Goal: Information Seeking & Learning: Learn about a topic

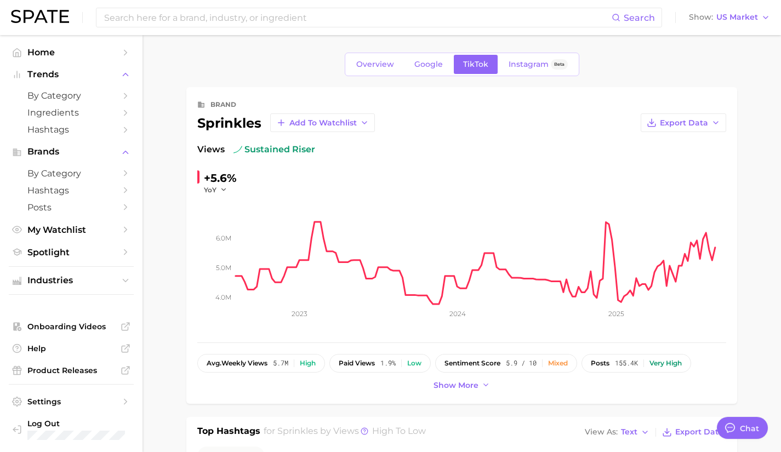
type textarea "x"
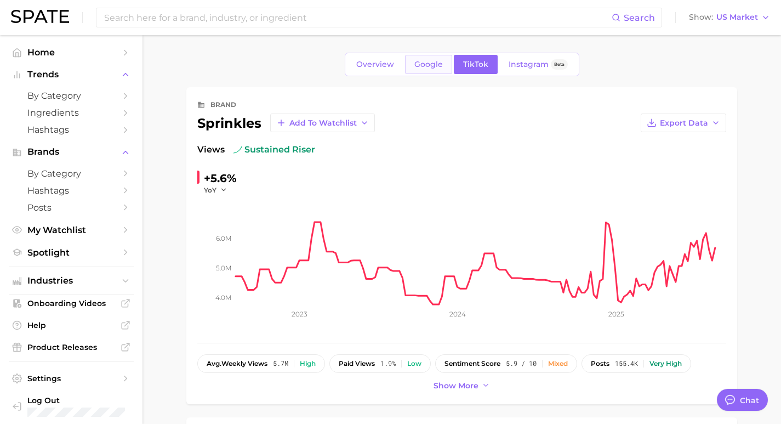
click at [440, 64] on span "Google" at bounding box center [428, 64] width 29 height 9
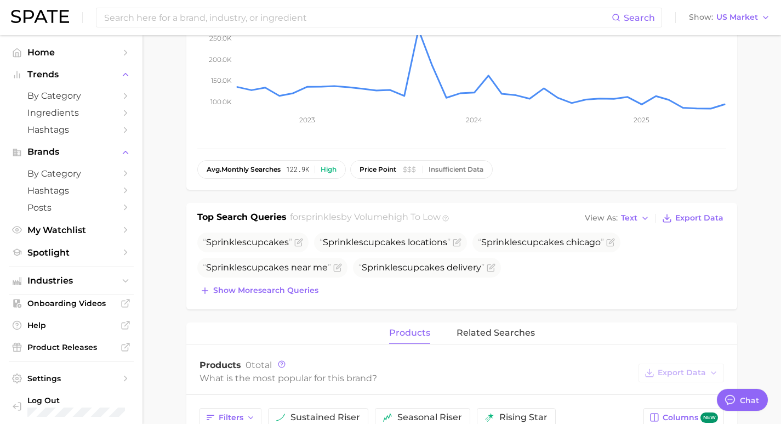
scroll to position [195, 0]
drag, startPoint x: 213, startPoint y: 220, endPoint x: 265, endPoint y: 217, distance: 52.2
click at [265, 217] on h1 "Top Search Queries" at bounding box center [241, 217] width 89 height 15
click at [280, 293] on span "Show more search queries" at bounding box center [265, 289] width 105 height 9
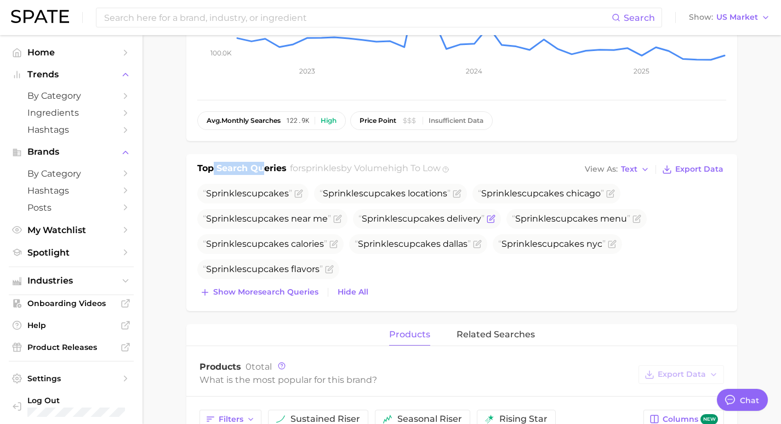
scroll to position [243, 0]
drag, startPoint x: 407, startPoint y: 262, endPoint x: 246, endPoint y: 208, distance: 169.9
click at [246, 208] on ul "Sprinkles cupcakes Sprinkles cupcakes locations Sprinkles cupcakes chicago Spri…" at bounding box center [461, 230] width 529 height 95
click at [417, 272] on ul "Sprinkles cupcakes Sprinkles cupcakes locations Sprinkles cupcakes chicago Spri…" at bounding box center [461, 230] width 529 height 95
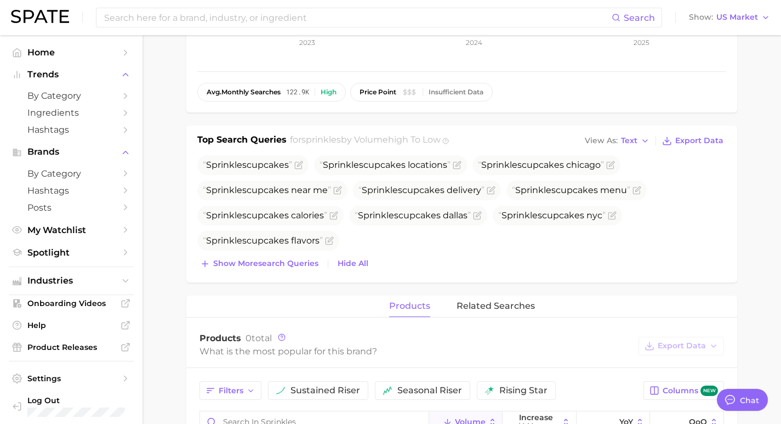
scroll to position [272, 0]
drag, startPoint x: 322, startPoint y: 170, endPoint x: 236, endPoint y: 158, distance: 87.5
click at [236, 158] on ul "Sprinkles cupcakes Sprinkles cupcakes locations Sprinkles cupcakes chicago Spri…" at bounding box center [461, 202] width 529 height 95
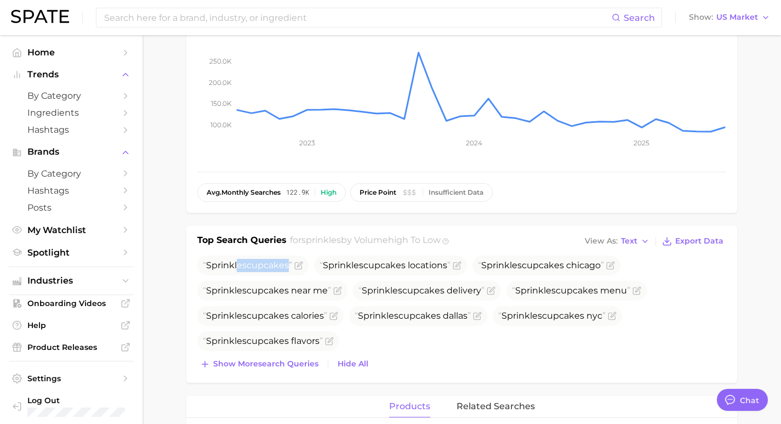
scroll to position [0, 0]
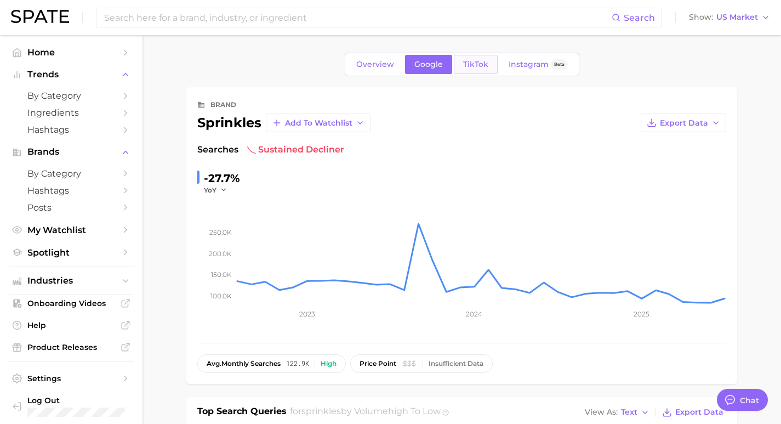
click at [478, 66] on span "TikTok" at bounding box center [475, 64] width 25 height 9
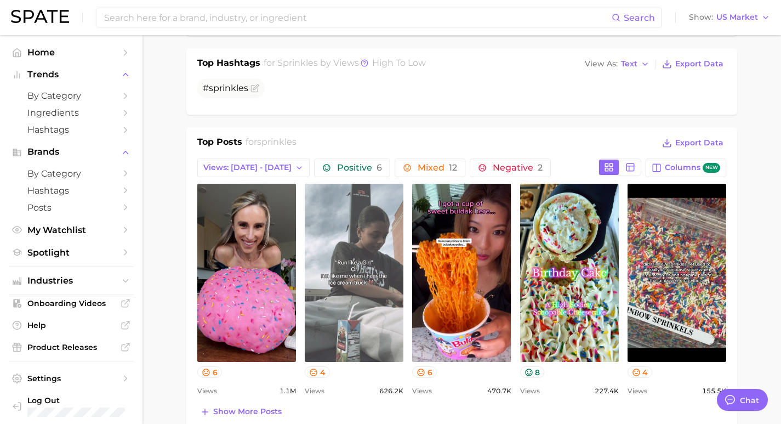
scroll to position [368, 0]
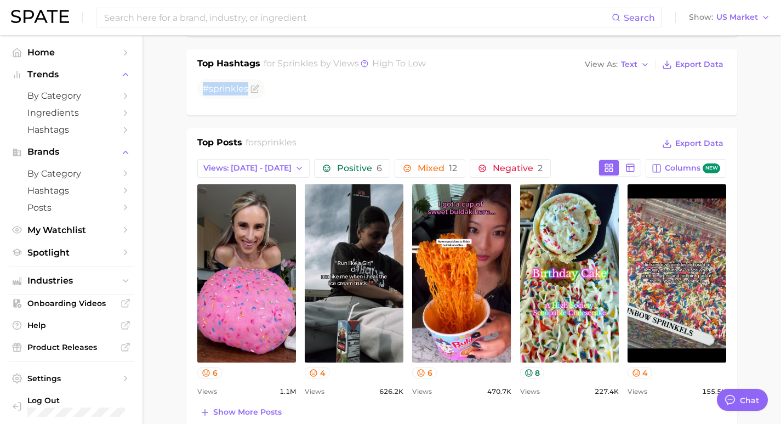
drag, startPoint x: 293, startPoint y: 89, endPoint x: 157, endPoint y: 84, distance: 136.0
click at [157, 84] on main "Overview Google TikTok Instagram Beta brand sprinkles Add to Watchlist Export D…" at bounding box center [462, 384] width 639 height 1434
click at [334, 106] on div "Top Hashtags for sprinkles by Views high to low View As Text Export Data # spri…" at bounding box center [461, 82] width 551 height 66
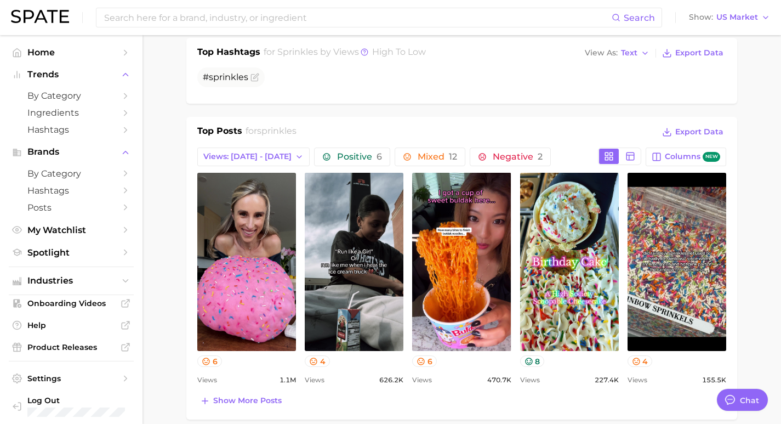
scroll to position [380, 0]
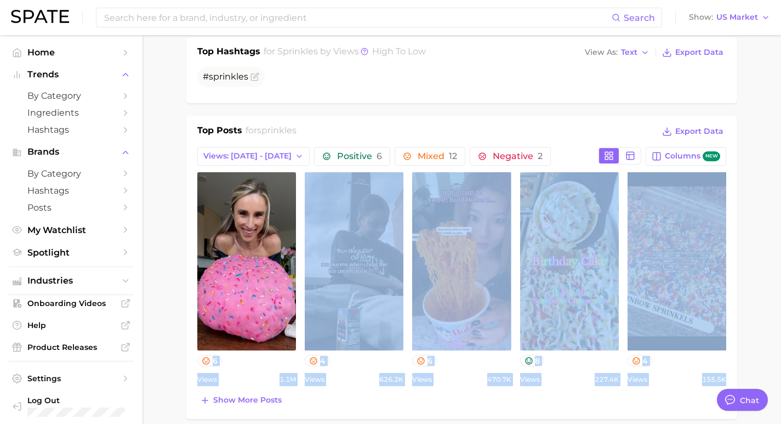
drag, startPoint x: 567, startPoint y: 390, endPoint x: 290, endPoint y: 360, distance: 277.9
click at [290, 360] on div "Top Posts for sprinkles Export Data Views: [DATE] - [DATE] Positive 6 Mixed 12 …" at bounding box center [461, 266] width 529 height 284
click at [398, 406] on div "Show more posts" at bounding box center [461, 399] width 529 height 15
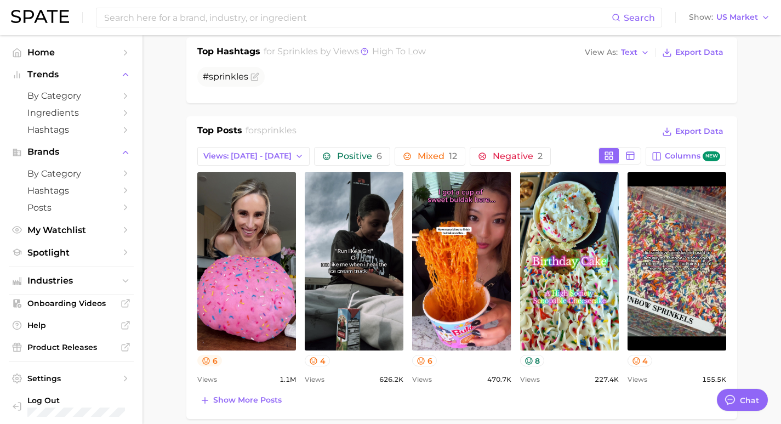
click at [214, 362] on button "6" at bounding box center [209, 361] width 25 height 12
click at [401, 394] on div "Show more posts" at bounding box center [461, 399] width 529 height 15
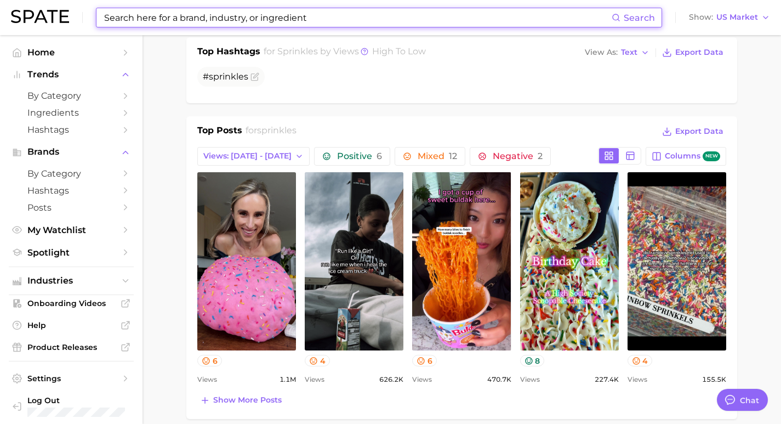
click at [236, 14] on input at bounding box center [357, 17] width 509 height 19
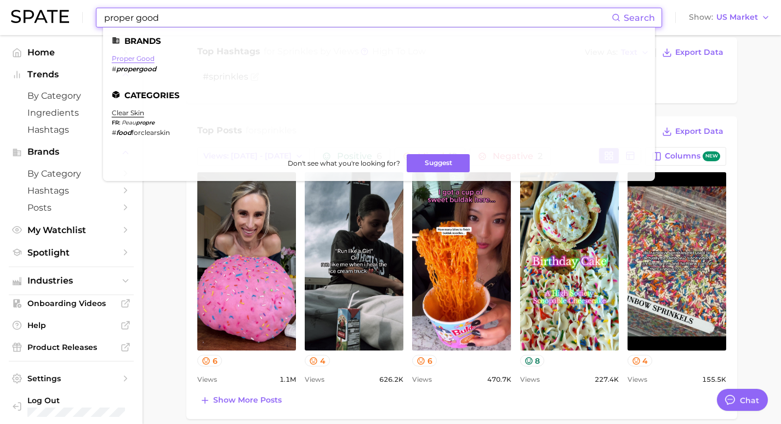
type input "proper good"
click at [139, 57] on link "proper good" at bounding box center [133, 58] width 43 height 8
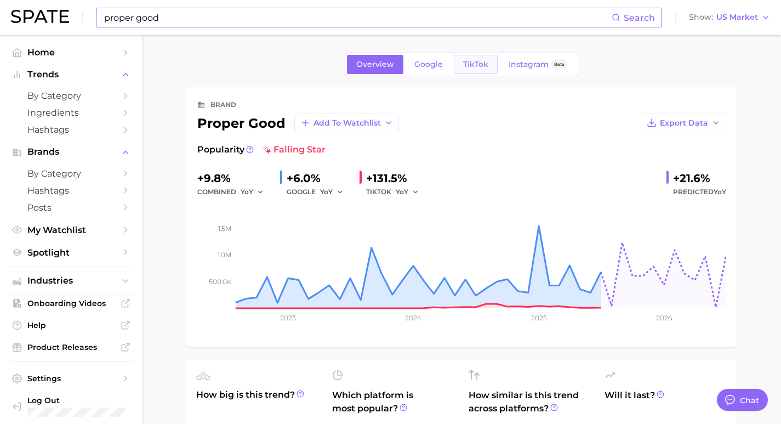
click at [482, 59] on link "TikTok" at bounding box center [476, 64] width 44 height 19
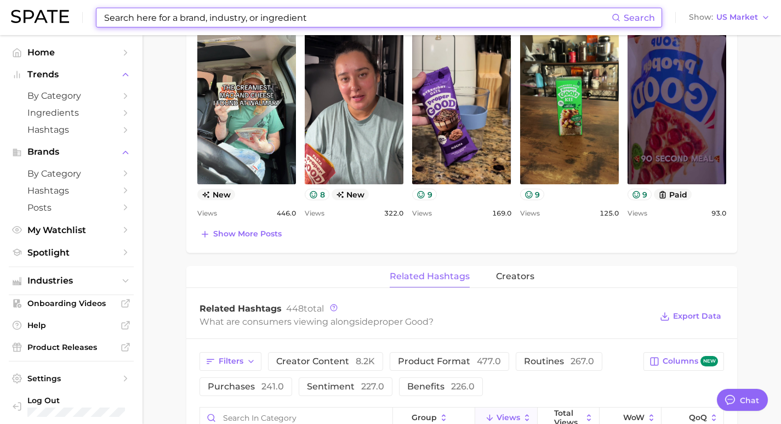
scroll to position [550, 0]
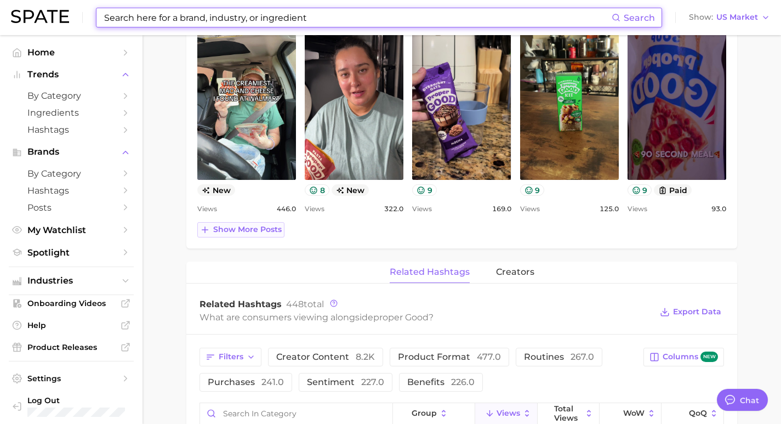
click at [272, 223] on button "Show more posts" at bounding box center [240, 229] width 87 height 15
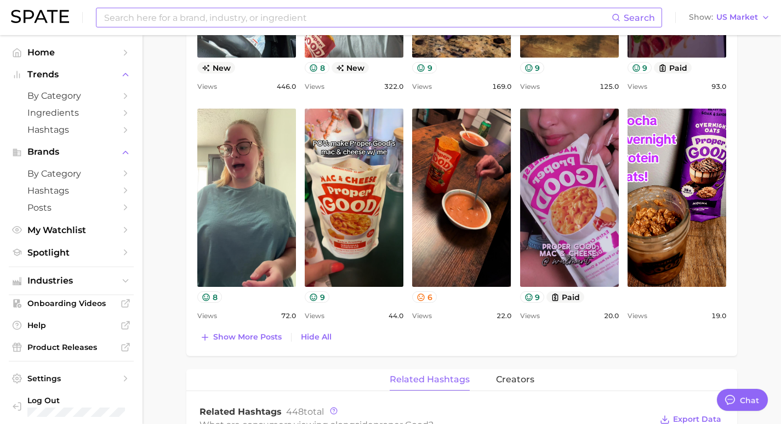
scroll to position [719, 0]
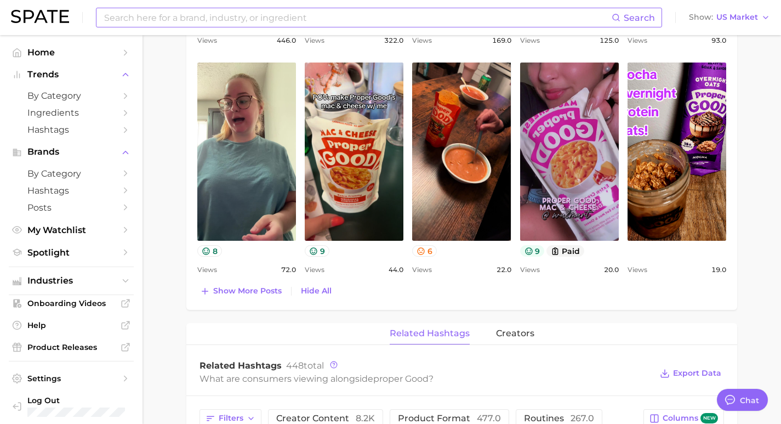
click at [535, 250] on button "9" at bounding box center [532, 251] width 25 height 12
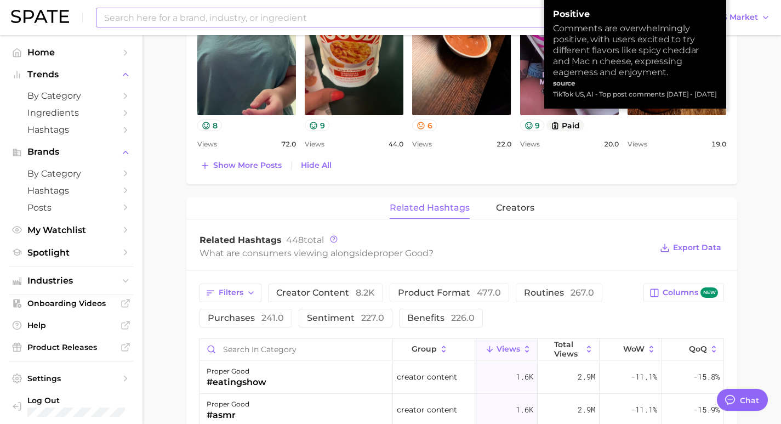
scroll to position [844, 0]
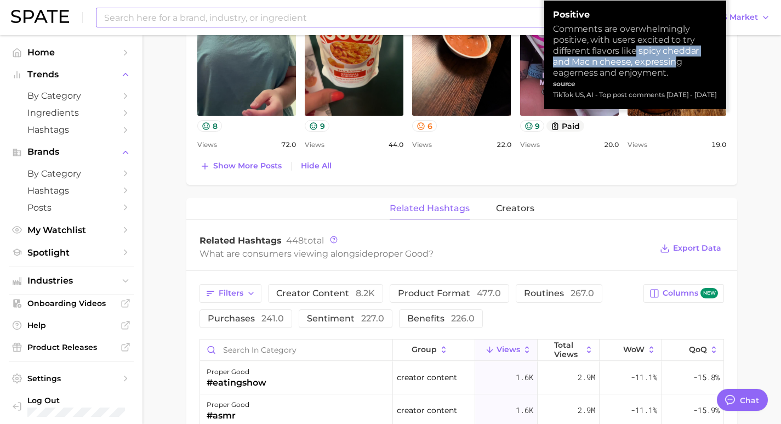
drag, startPoint x: 636, startPoint y: 50, endPoint x: 676, endPoint y: 57, distance: 40.0
click at [676, 57] on div "Comments are overwhelmingly positive, with users excited to try different flavo…" at bounding box center [635, 51] width 164 height 55
click at [680, 75] on div "Comments are overwhelmingly positive, with users excited to try different flavo…" at bounding box center [635, 51] width 164 height 55
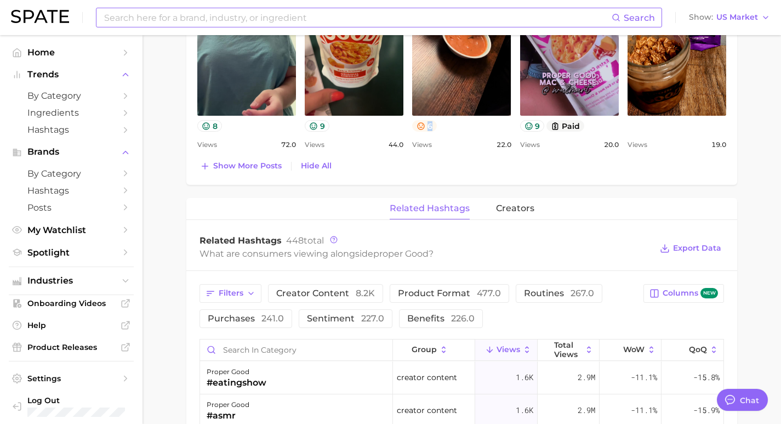
drag, startPoint x: 442, startPoint y: 130, endPoint x: 413, endPoint y: 124, distance: 29.1
click at [413, 124] on div "6" at bounding box center [461, 126] width 99 height 12
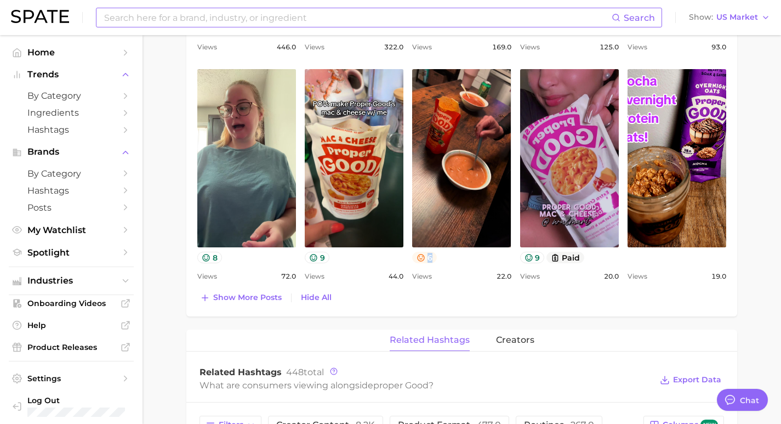
scroll to position [711, 0]
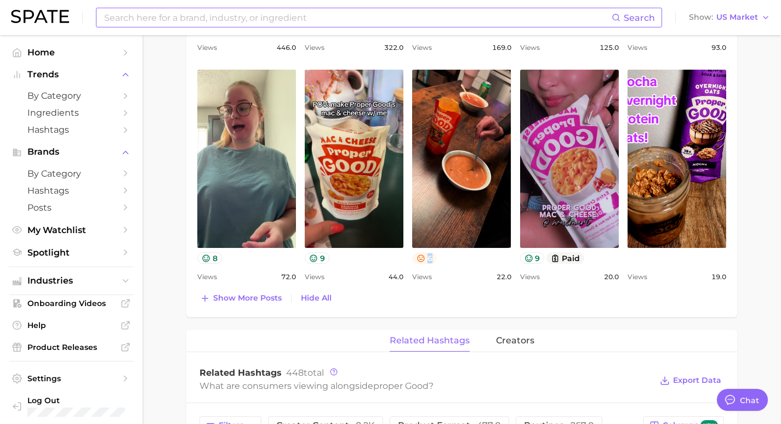
click at [424, 260] on icon at bounding box center [421, 258] width 9 height 9
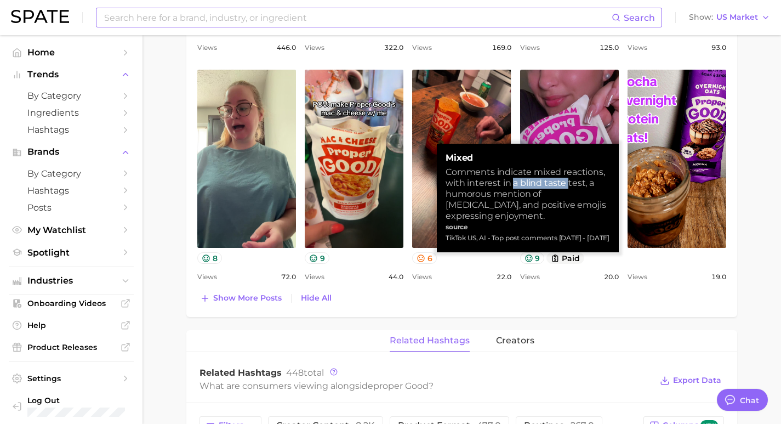
drag, startPoint x: 512, startPoint y: 182, endPoint x: 566, endPoint y: 185, distance: 54.4
click at [566, 185] on div "Comments indicate mixed reactions, with interest in a blind taste test, a humor…" at bounding box center [528, 194] width 164 height 55
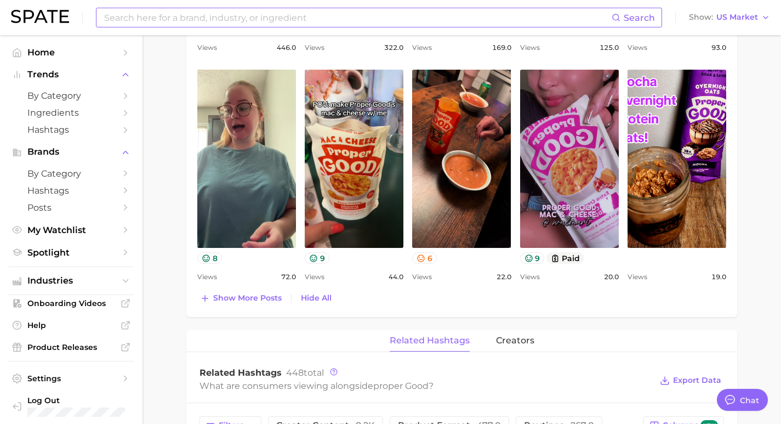
click at [460, 295] on div "Show more posts Hide All" at bounding box center [461, 297] width 529 height 15
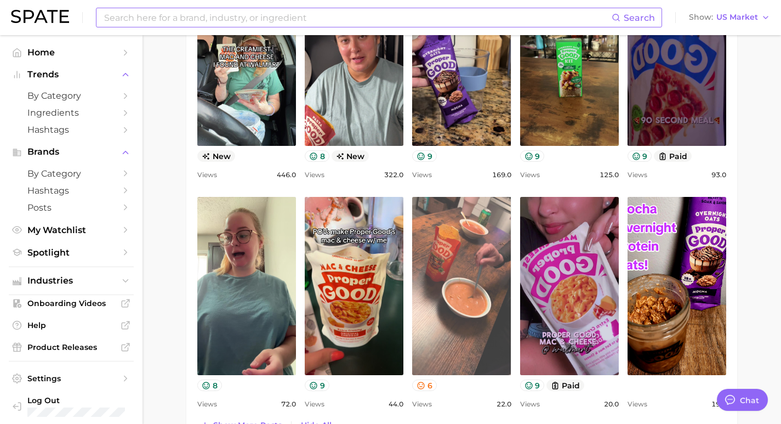
scroll to position [643, 0]
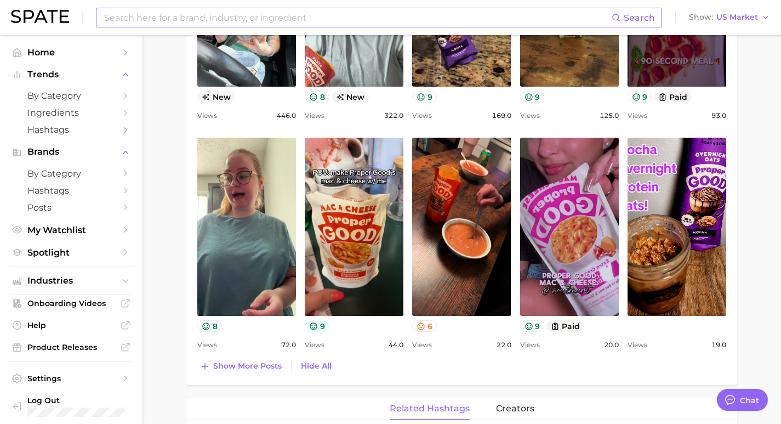
click at [312, 329] on icon at bounding box center [313, 325] width 7 height 7
click at [436, 351] on div "Top Posts for proper good Export Data Views: [DATE] - [DATE] Positive 17 Mixed …" at bounding box center [461, 117] width 529 height 514
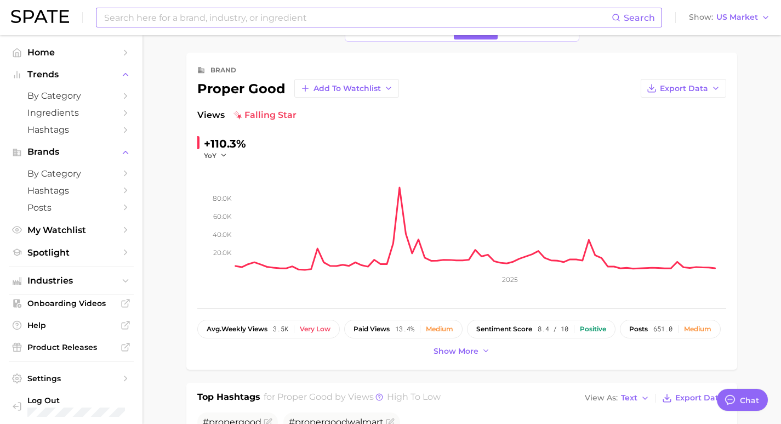
scroll to position [35, 0]
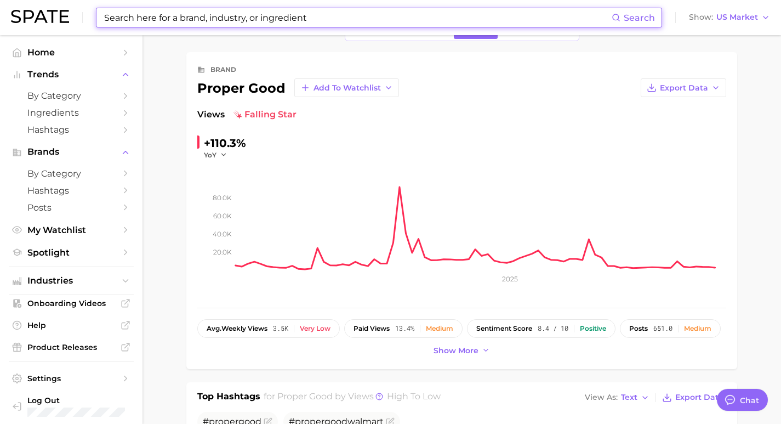
click at [228, 19] on input at bounding box center [357, 17] width 509 height 19
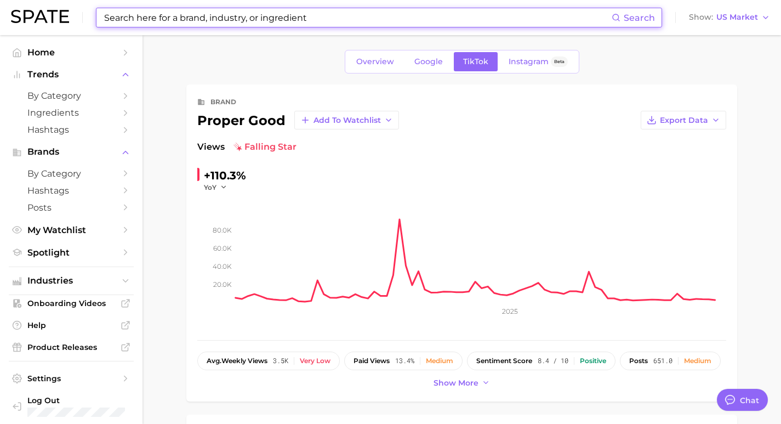
scroll to position [2, 0]
click at [429, 64] on span "Google" at bounding box center [428, 62] width 29 height 9
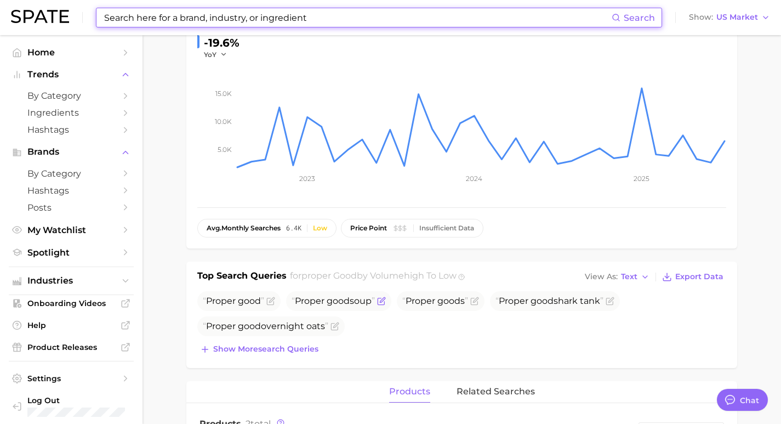
scroll to position [136, 0]
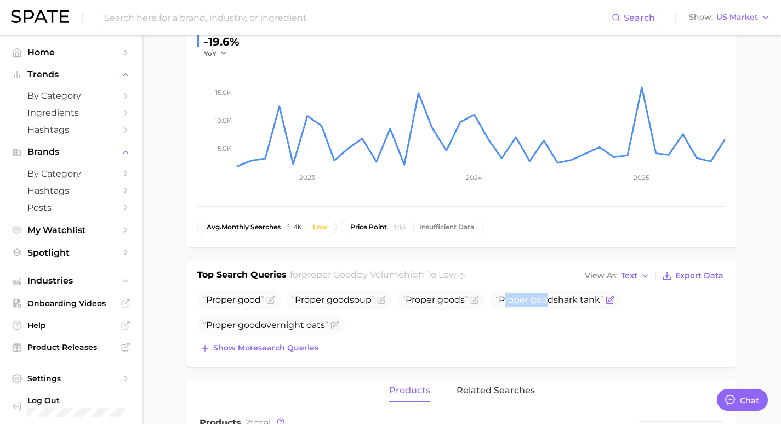
drag, startPoint x: 505, startPoint y: 304, endPoint x: 550, endPoint y: 305, distance: 45.0
click at [550, 305] on span "Proper good shark tank" at bounding box center [549, 299] width 108 height 13
click at [554, 323] on ul "Proper good Proper good soup Proper good s Proper good shark tank Proper good o…" at bounding box center [461, 312] width 529 height 45
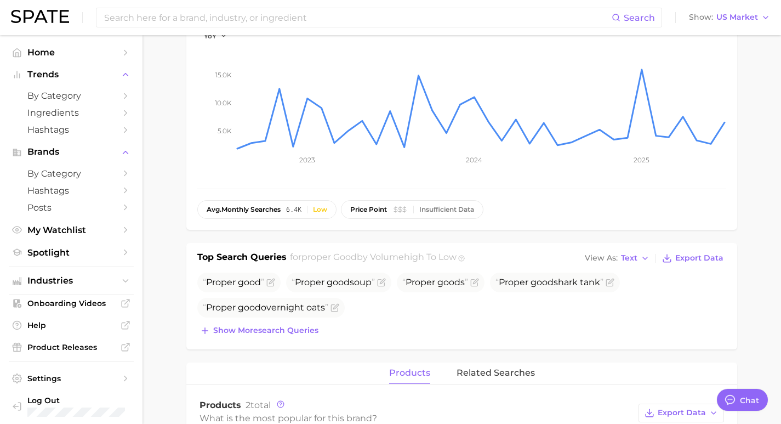
scroll to position [147, 0]
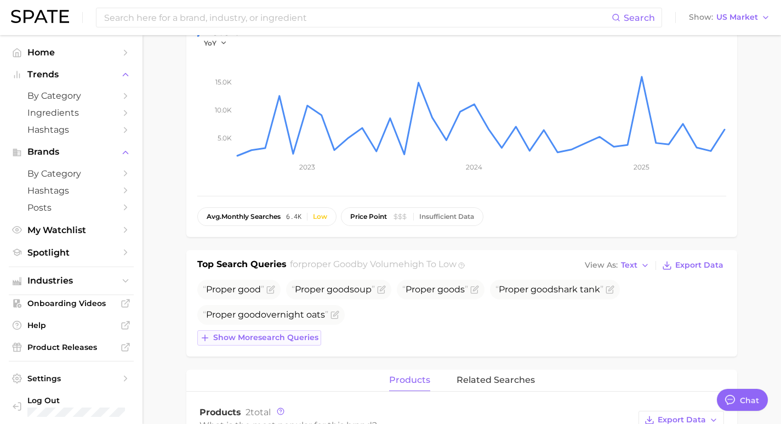
click at [257, 332] on button "Show more search queries" at bounding box center [259, 337] width 124 height 15
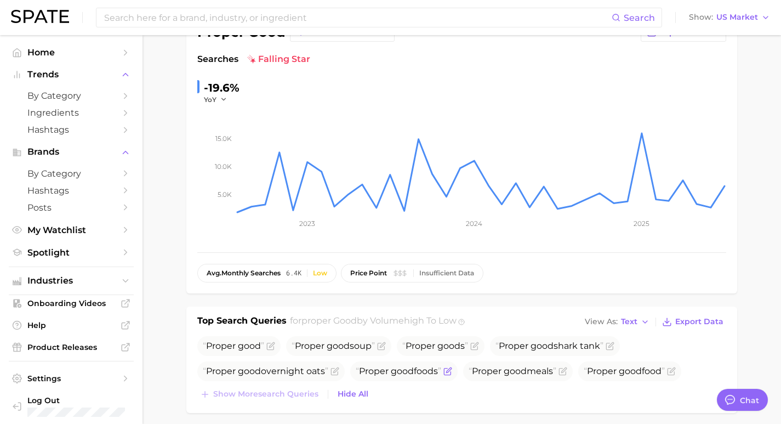
scroll to position [0, 0]
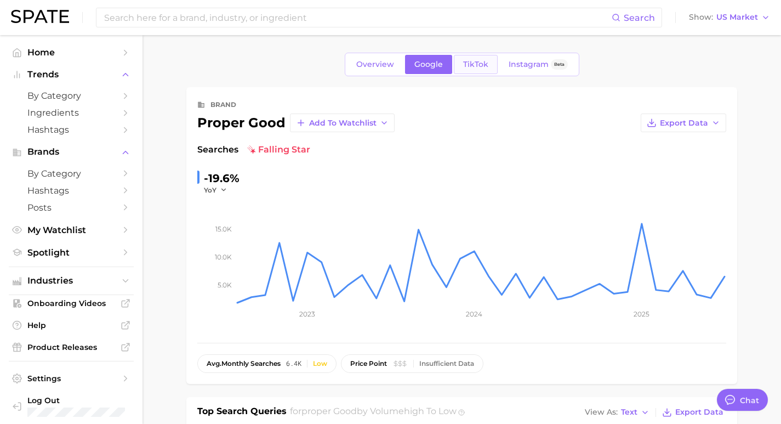
click at [465, 67] on span "TikTok" at bounding box center [475, 64] width 25 height 9
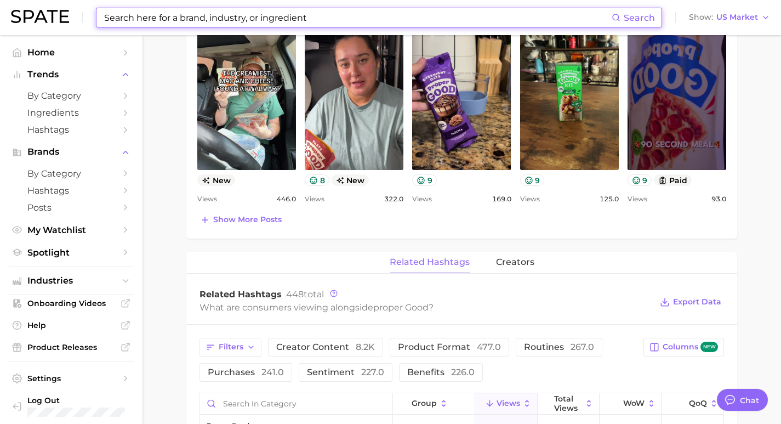
scroll to position [653, 0]
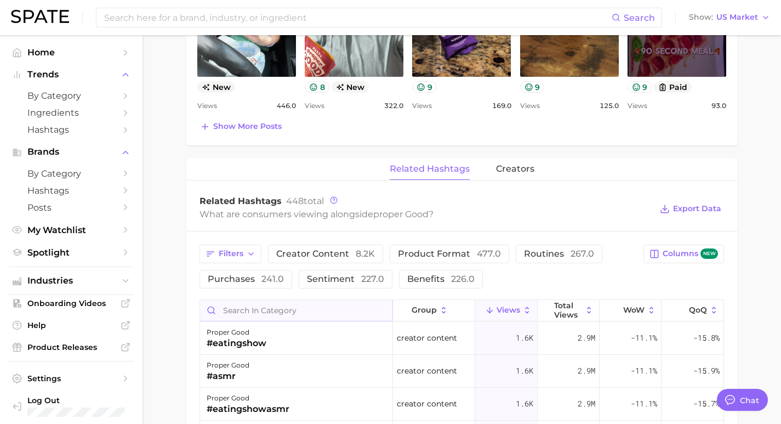
click at [257, 308] on input "Search in category" at bounding box center [296, 310] width 192 height 21
type input "p"
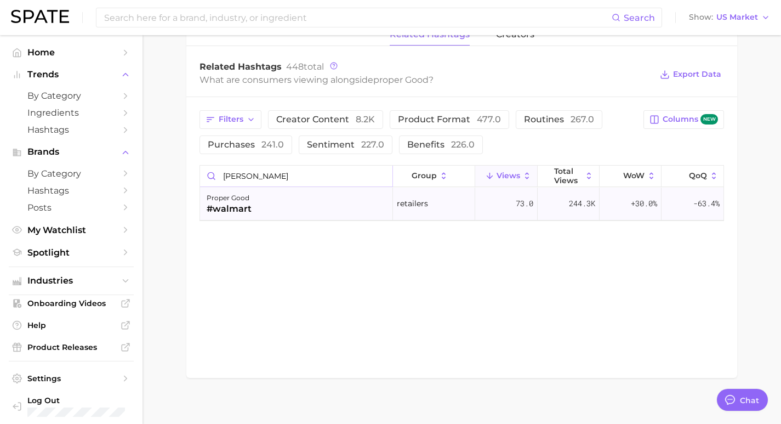
scroll to position [796, 0]
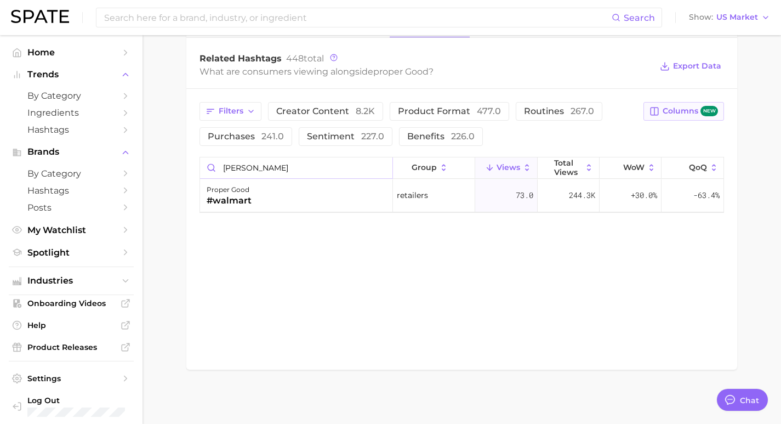
type input "[PERSON_NAME]"
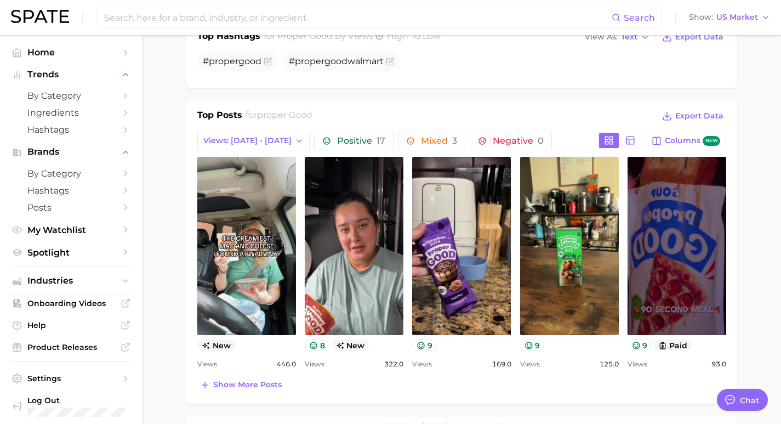
scroll to position [384, 0]
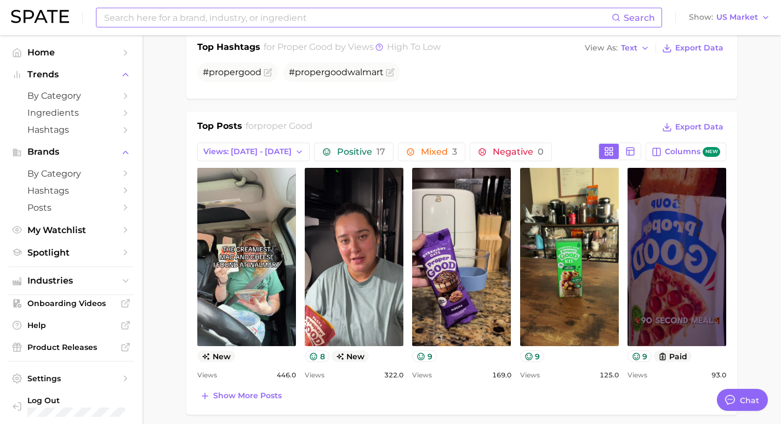
click at [210, 19] on input at bounding box center [357, 17] width 509 height 19
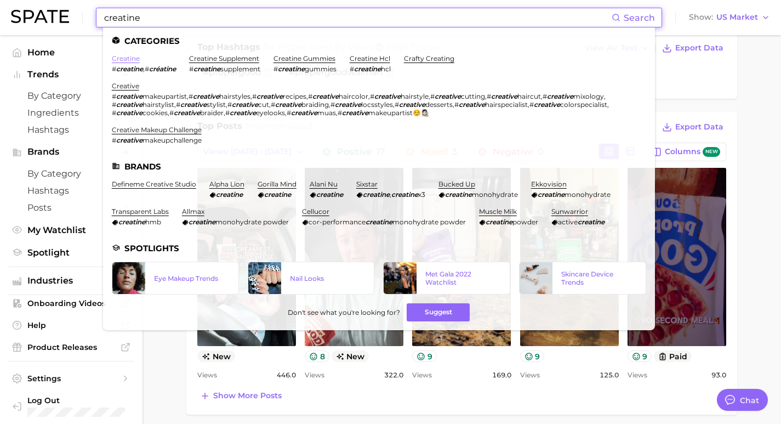
type input "creatine"
click at [121, 60] on link "creatine" at bounding box center [126, 58] width 28 height 8
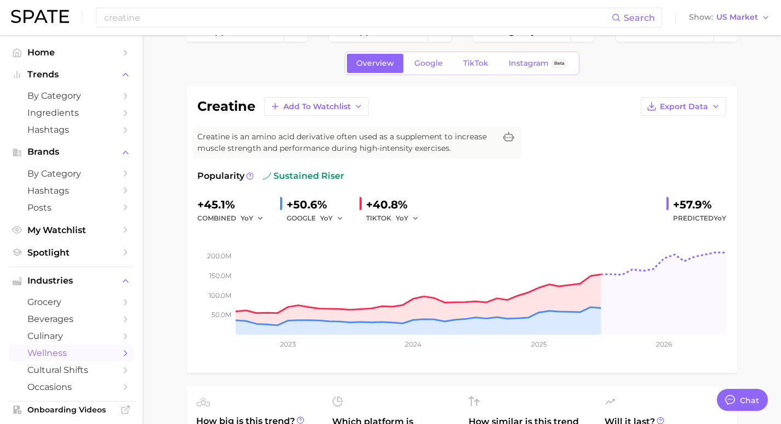
scroll to position [32, 0]
click at [462, 59] on link "TikTok" at bounding box center [476, 63] width 44 height 19
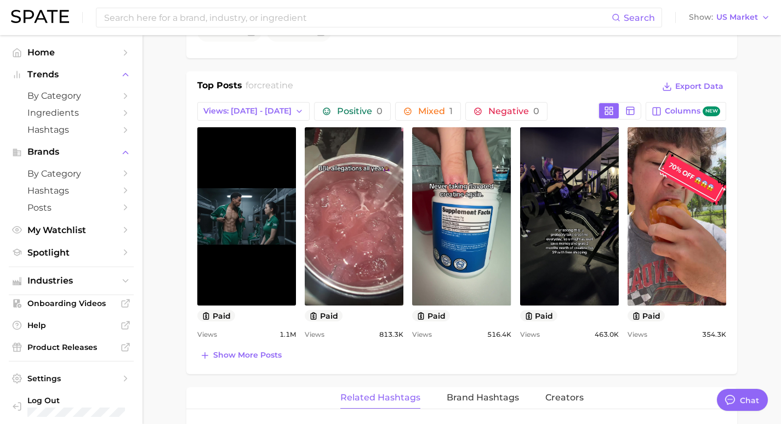
scroll to position [497, 0]
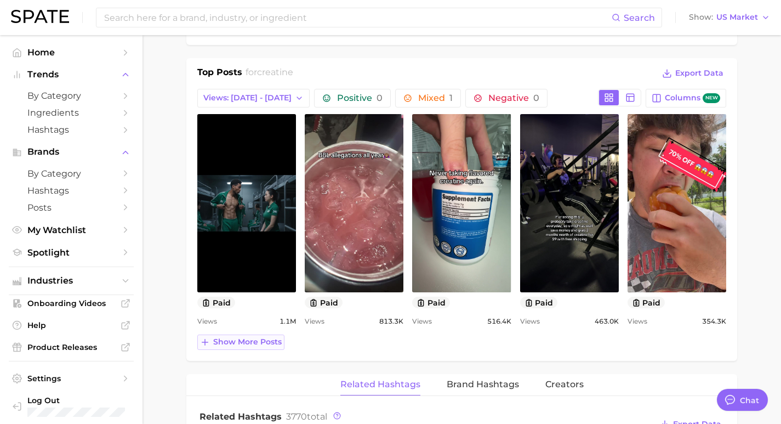
click at [255, 342] on span "Show more posts" at bounding box center [247, 341] width 69 height 9
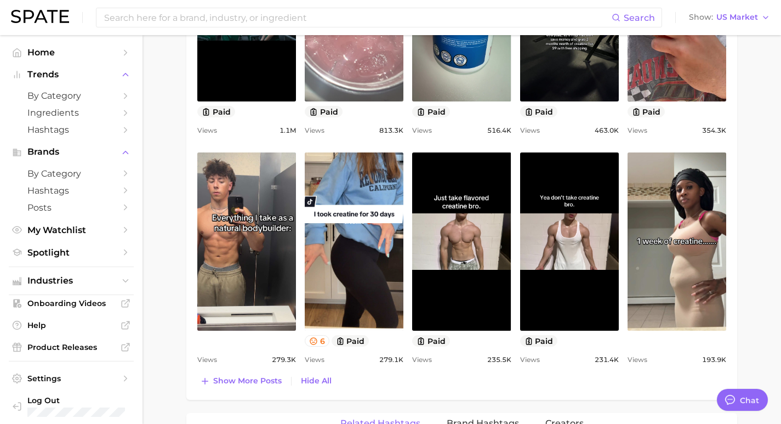
scroll to position [688, 0]
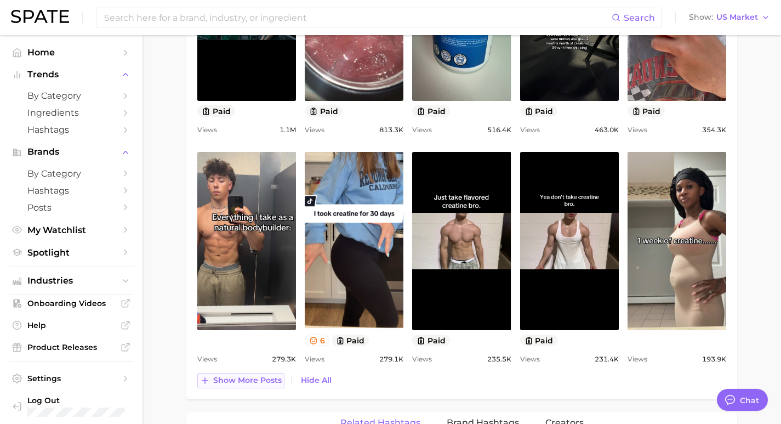
click at [260, 379] on span "Show more posts" at bounding box center [247, 379] width 69 height 9
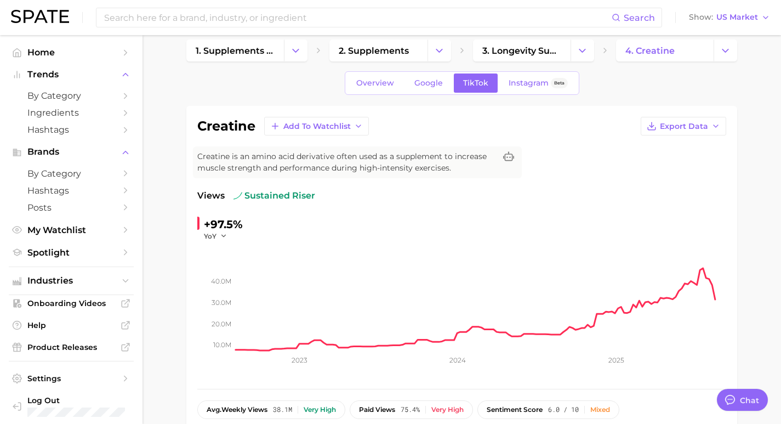
scroll to position [13, 0]
click at [419, 89] on link "Google" at bounding box center [428, 83] width 47 height 19
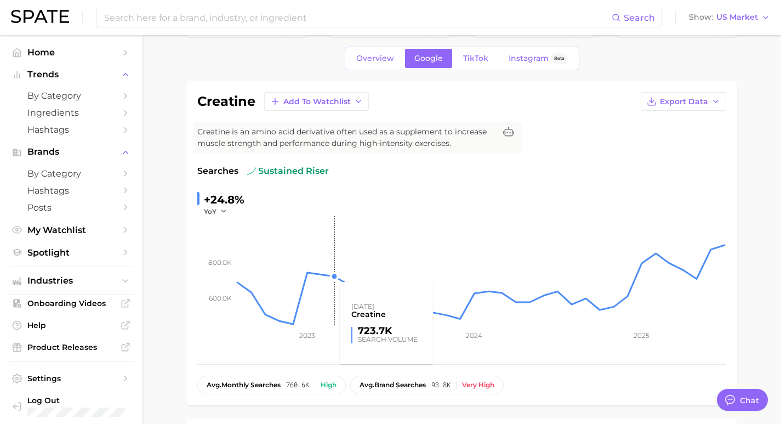
scroll to position [50, 0]
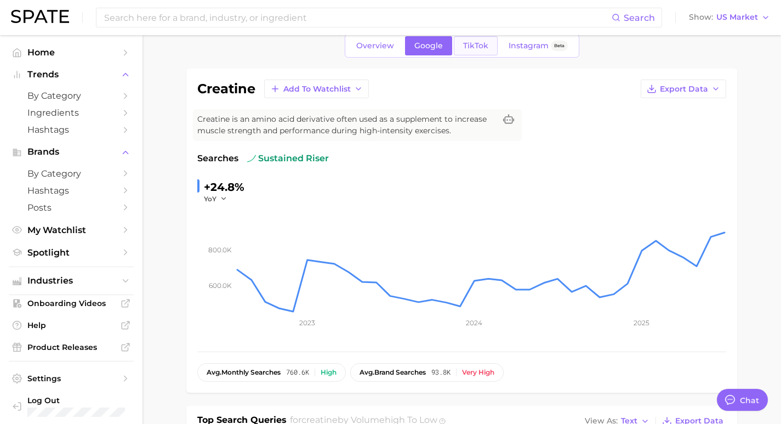
click at [475, 46] on span "TikTok" at bounding box center [475, 45] width 25 height 9
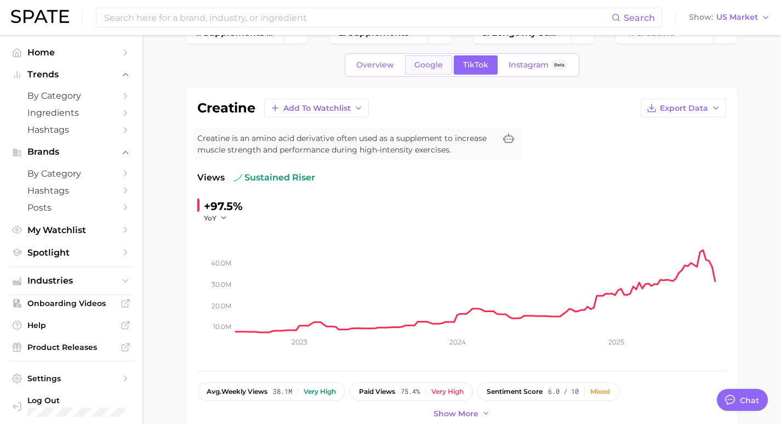
click at [424, 65] on span "Google" at bounding box center [428, 64] width 29 height 9
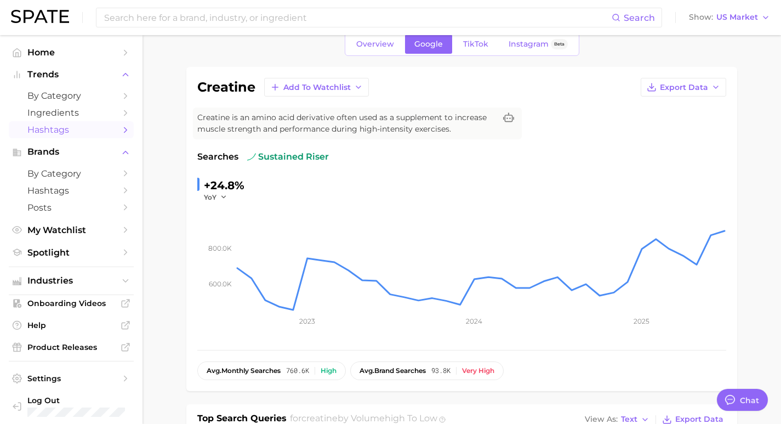
scroll to position [7, 0]
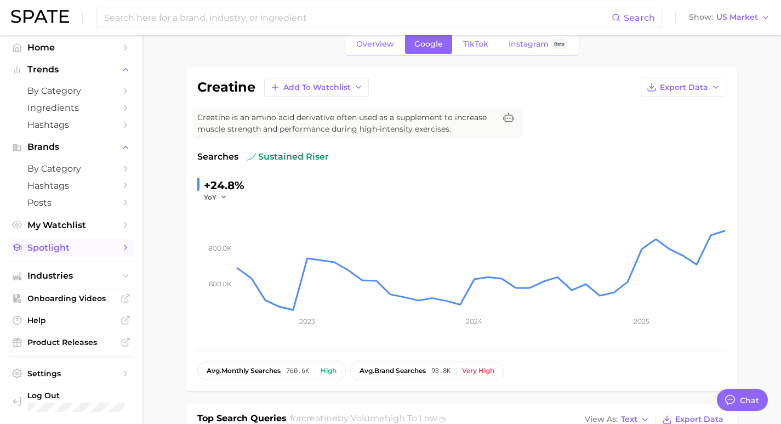
click at [81, 253] on link "Spotlight" at bounding box center [71, 247] width 125 height 17
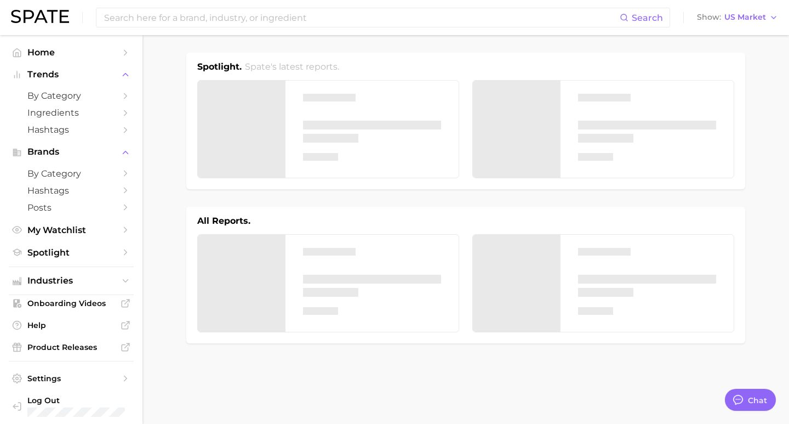
type textarea "x"
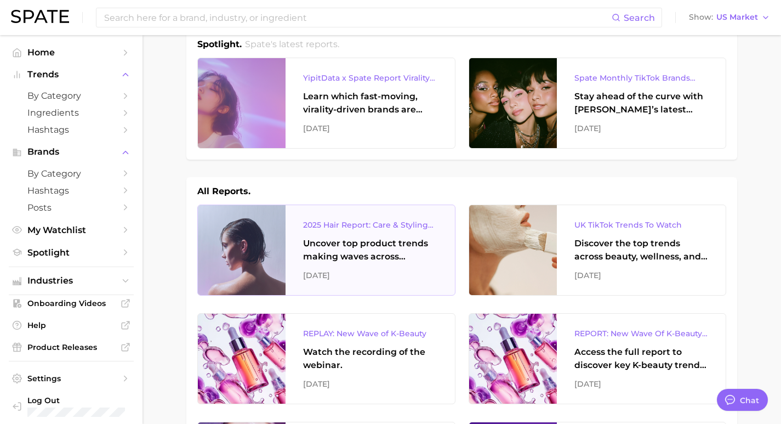
scroll to position [22, 0]
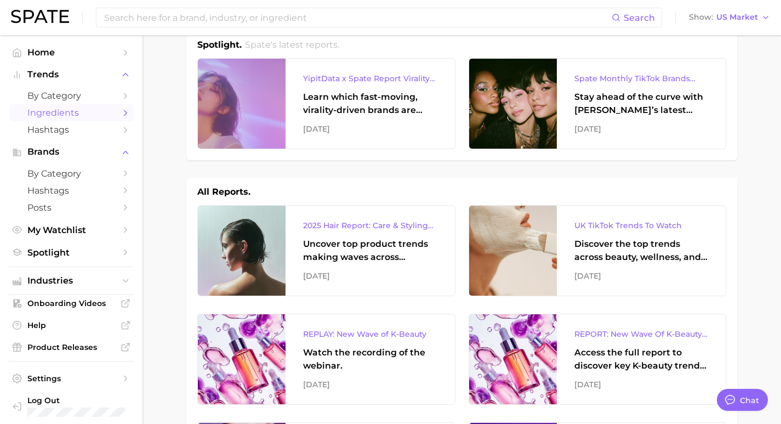
click at [65, 113] on span "Ingredients" at bounding box center [71, 112] width 88 height 10
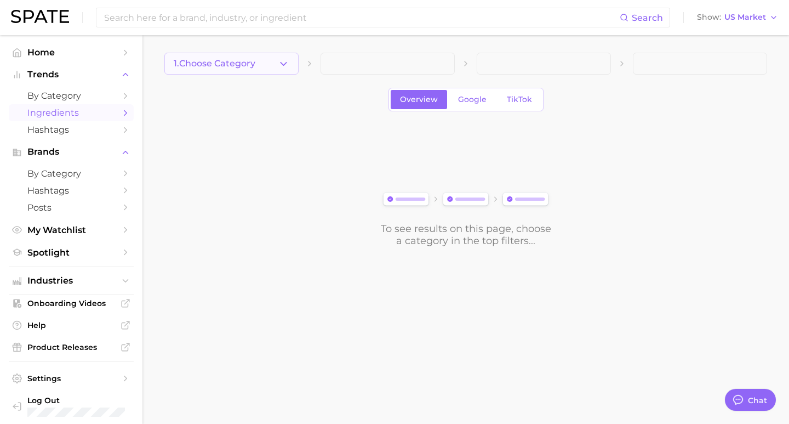
click at [247, 61] on span "1. Choose Category" at bounding box center [215, 64] width 82 height 10
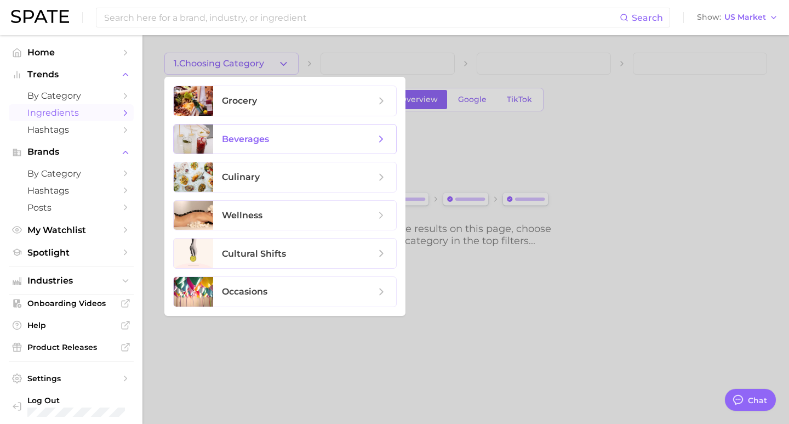
click at [261, 136] on span "beverages" at bounding box center [245, 139] width 47 height 10
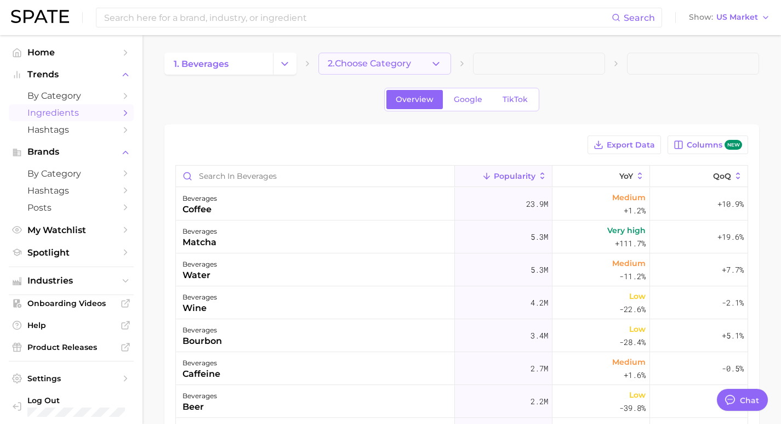
click at [388, 59] on span "2. Choose Category" at bounding box center [369, 64] width 83 height 10
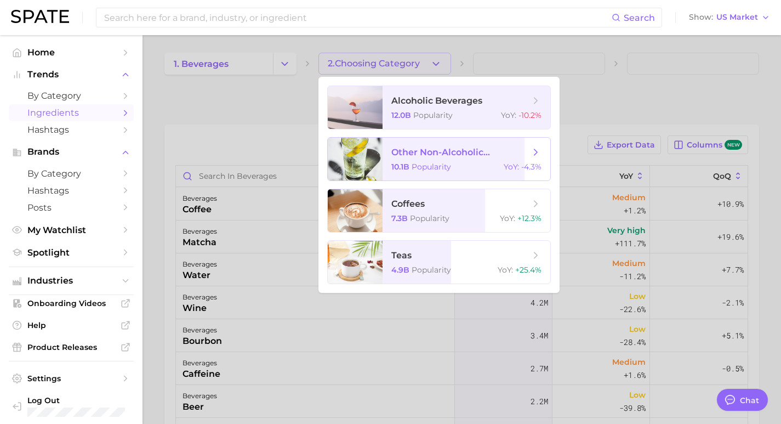
click at [358, 164] on div at bounding box center [355, 159] width 55 height 43
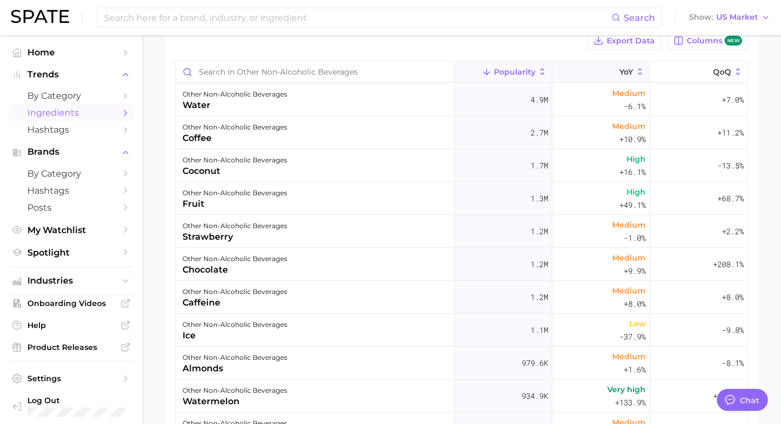
click at [621, 69] on span "YoY" at bounding box center [626, 71] width 14 height 9
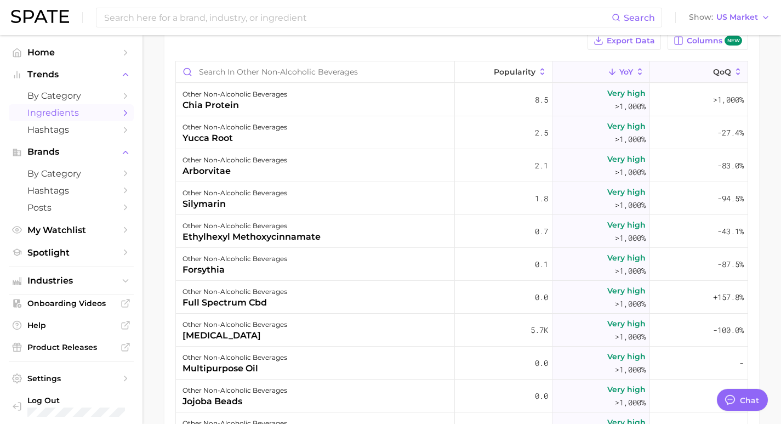
click at [713, 73] on span "QoQ" at bounding box center [722, 71] width 18 height 9
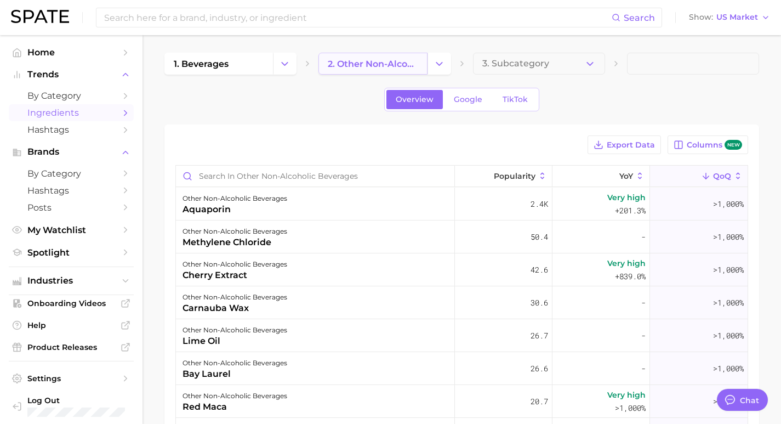
click at [413, 68] on span "2. other non-alcoholic beverages" at bounding box center [373, 64] width 90 height 10
click at [442, 58] on icon "Change Category" at bounding box center [440, 64] width 12 height 12
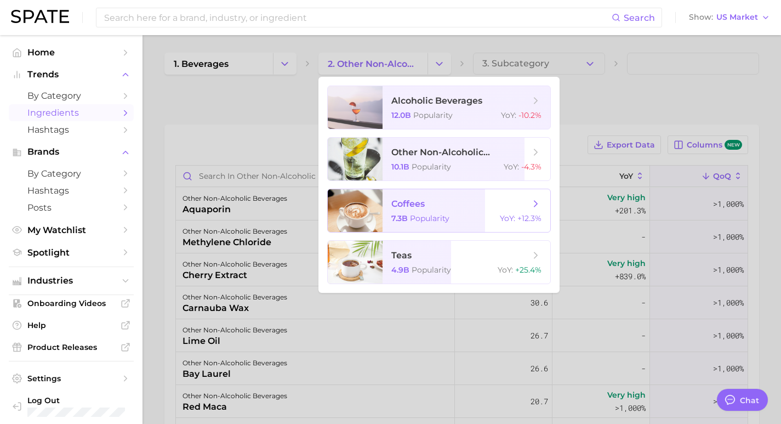
click at [365, 213] on div at bounding box center [355, 210] width 55 height 43
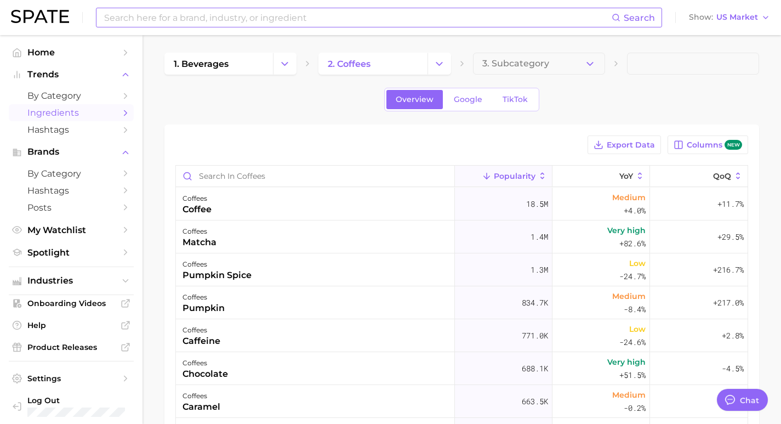
click at [206, 20] on input at bounding box center [357, 17] width 509 height 19
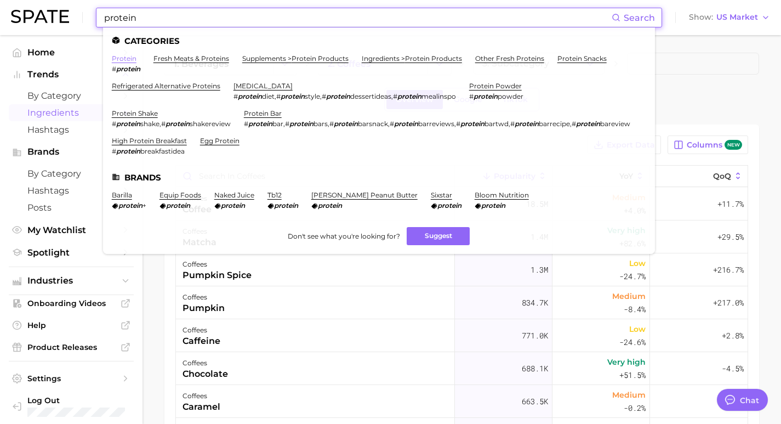
type input "protein"
click at [119, 58] on link "protein" at bounding box center [124, 58] width 25 height 8
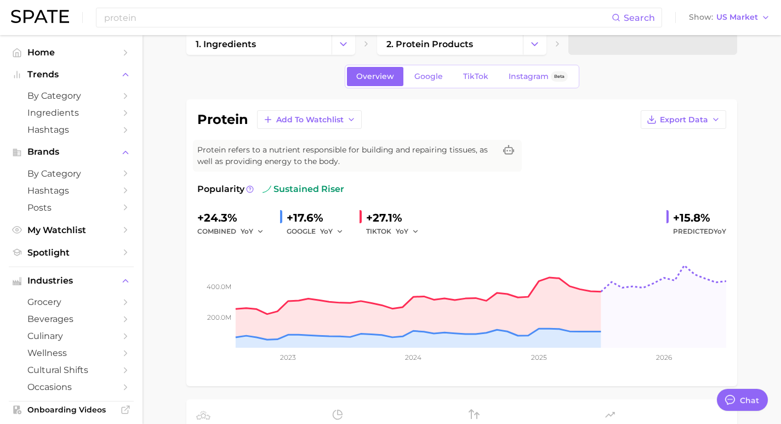
scroll to position [23, 0]
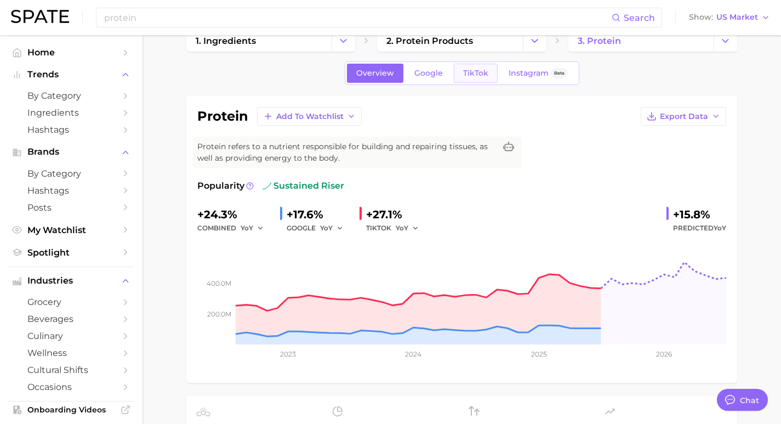
drag, startPoint x: 489, startPoint y: 69, endPoint x: 481, endPoint y: 69, distance: 8.8
click at [481, 69] on span "TikTok" at bounding box center [475, 73] width 25 height 9
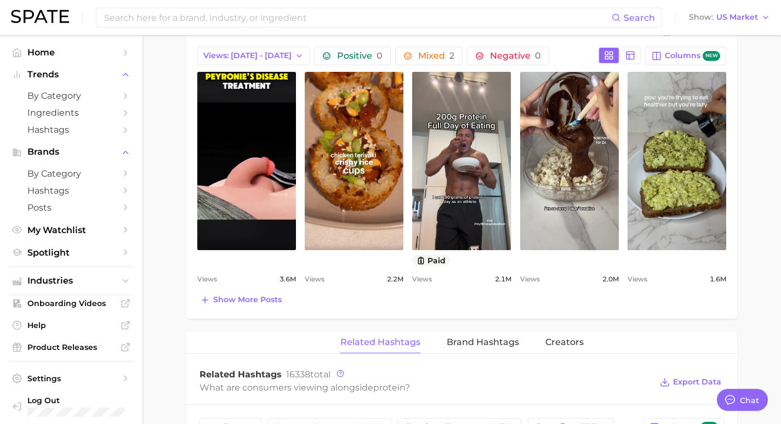
scroll to position [555, 0]
click at [240, 303] on span "Show more posts" at bounding box center [247, 298] width 69 height 9
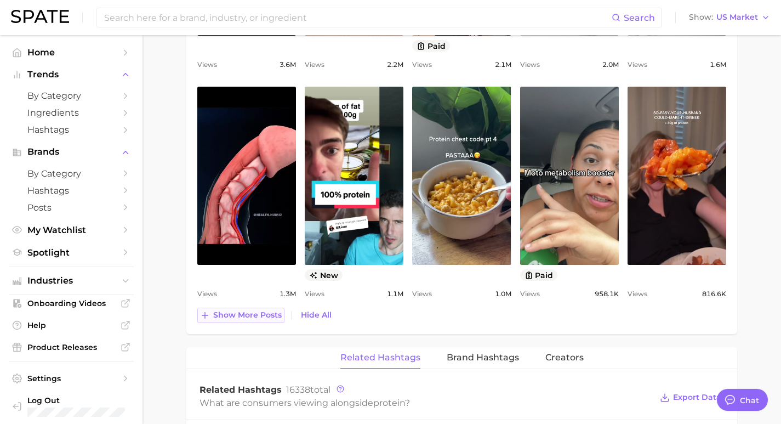
scroll to position [770, 0]
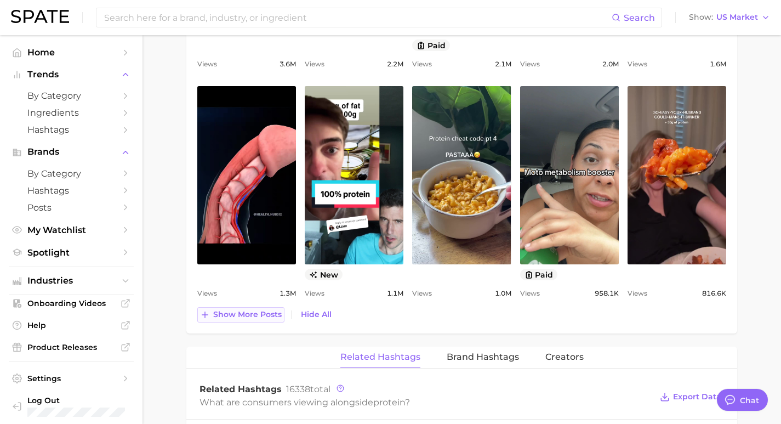
click at [240, 314] on span "Show more posts" at bounding box center [247, 314] width 69 height 9
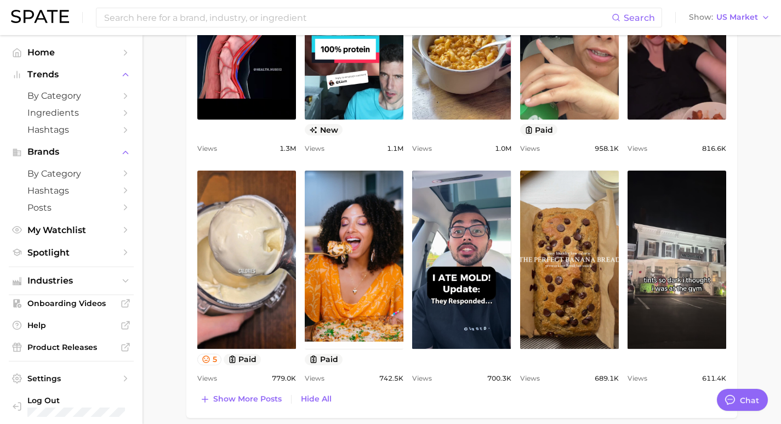
scroll to position [941, 0]
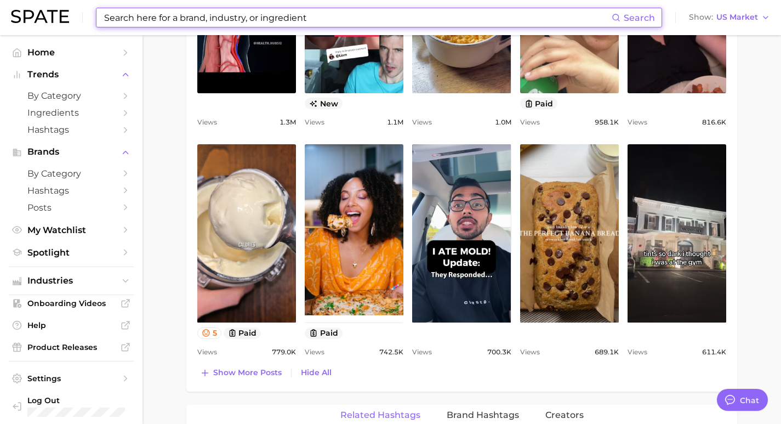
click at [244, 20] on input at bounding box center [357, 17] width 509 height 19
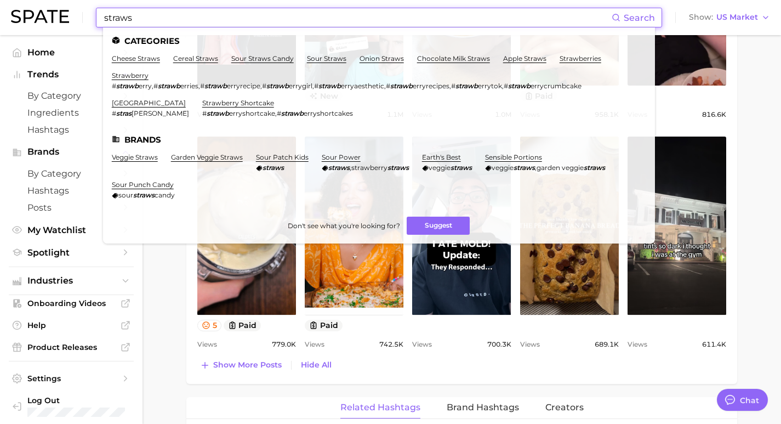
scroll to position [947, 0]
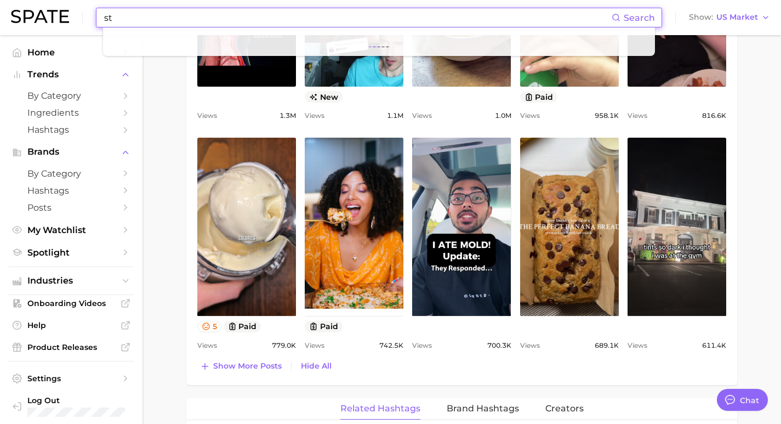
type input "s"
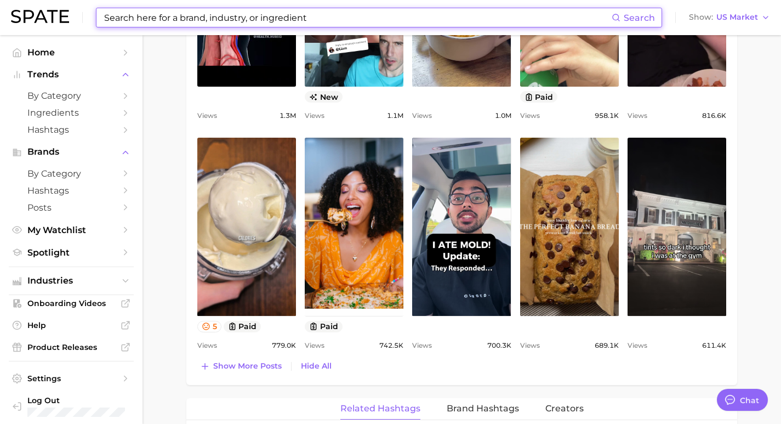
click at [391, 367] on div "Show more posts Hide All" at bounding box center [461, 365] width 529 height 15
click at [297, 15] on input at bounding box center [357, 17] width 509 height 19
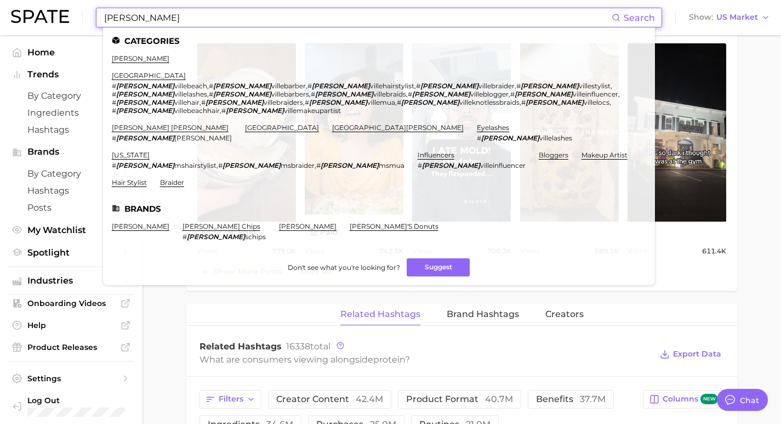
scroll to position [1049, 0]
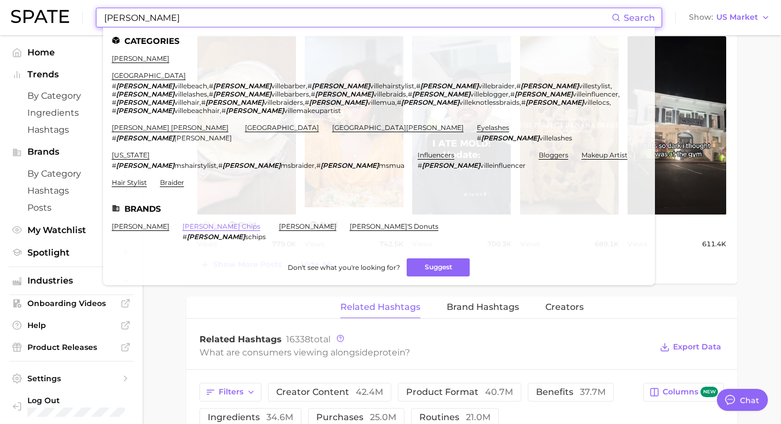
type input "[PERSON_NAME]"
click at [214, 222] on link "[PERSON_NAME] chips" at bounding box center [222, 226] width 78 height 8
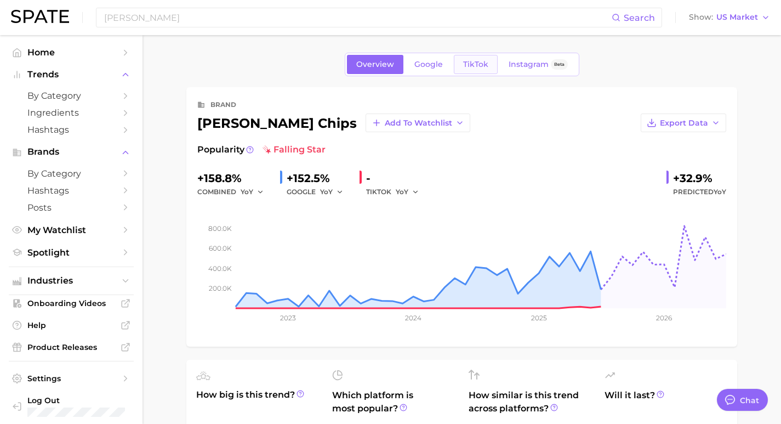
click at [474, 64] on span "TikTok" at bounding box center [475, 64] width 25 height 9
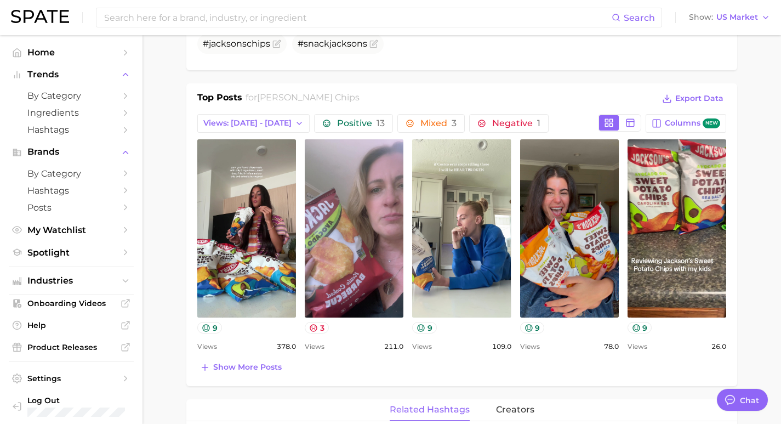
scroll to position [493, 0]
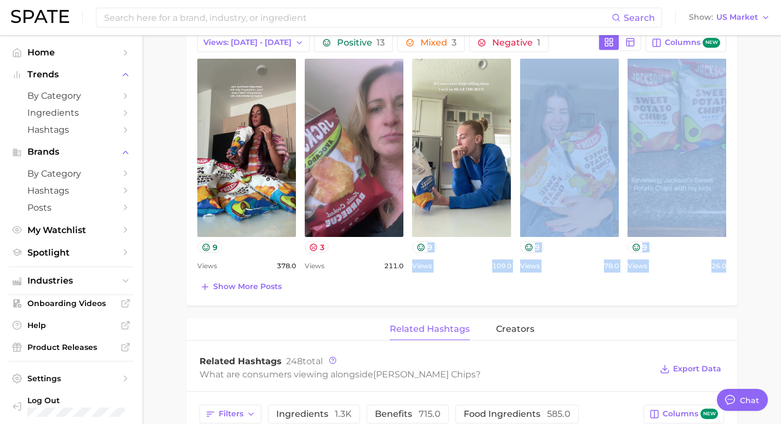
drag, startPoint x: 719, startPoint y: 276, endPoint x: 414, endPoint y: 237, distance: 307.2
click at [414, 237] on div "Top Posts for [PERSON_NAME] chips Export Data Views: [DATE] - [DATE] Positive 1…" at bounding box center [461, 152] width 529 height 284
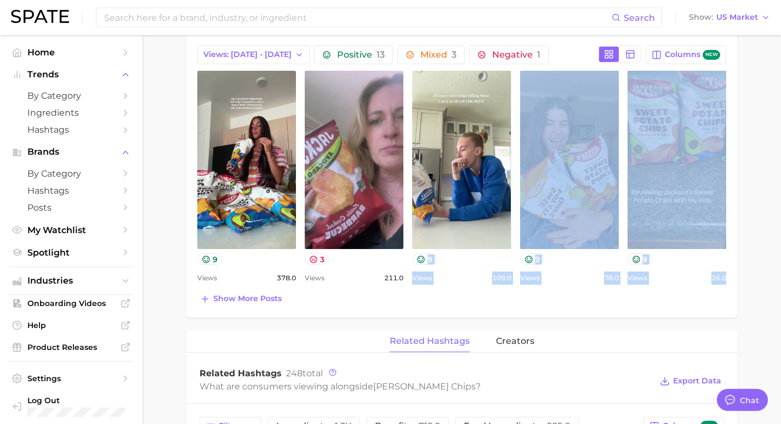
scroll to position [483, 0]
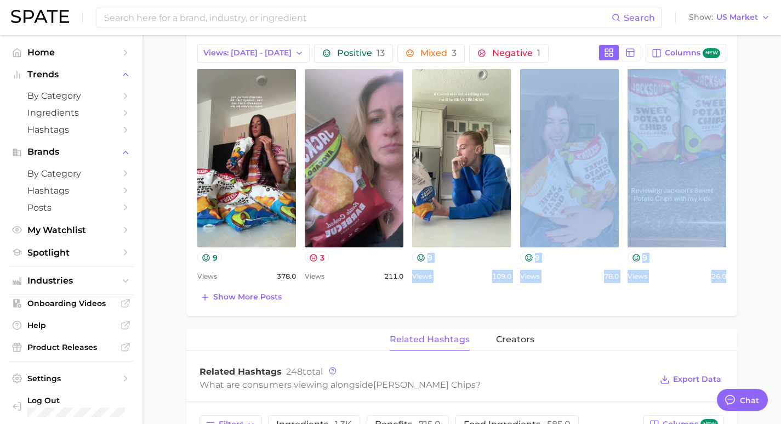
click at [358, 303] on div "Show more posts" at bounding box center [461, 296] width 529 height 15
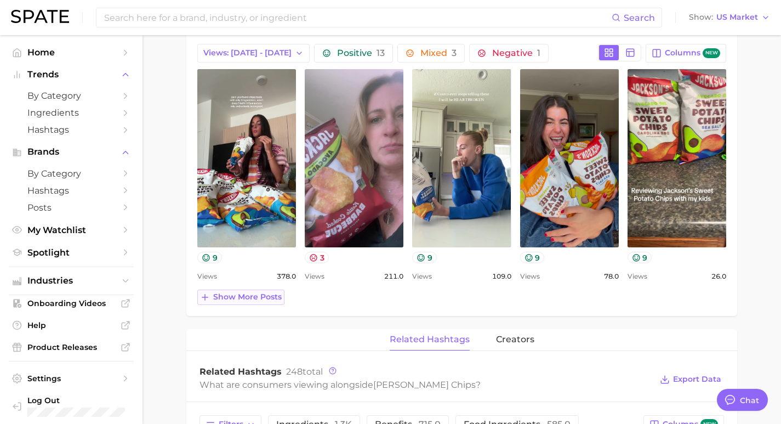
click at [240, 299] on span "Show more posts" at bounding box center [247, 296] width 69 height 9
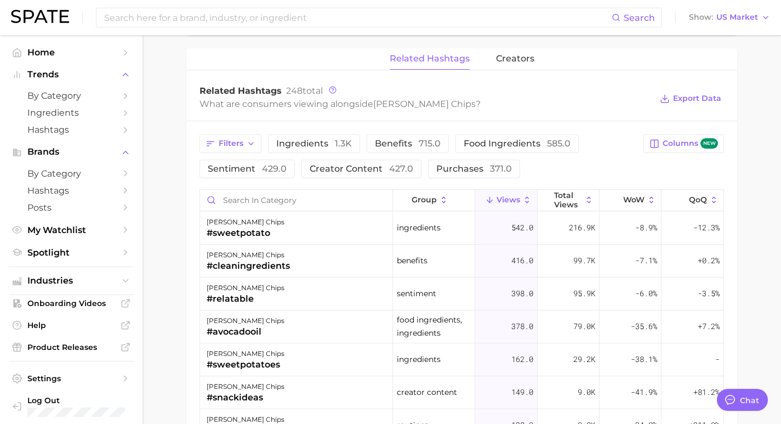
scroll to position [994, 0]
click at [634, 191] on button "WoW" at bounding box center [631, 199] width 62 height 21
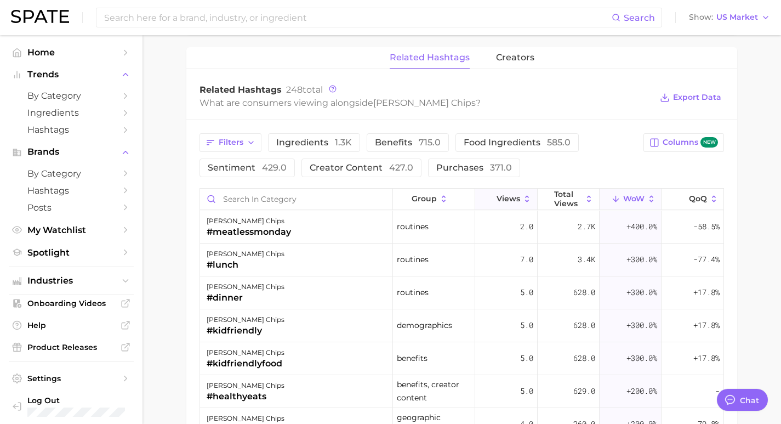
click at [498, 193] on button "Views" at bounding box center [506, 199] width 62 height 21
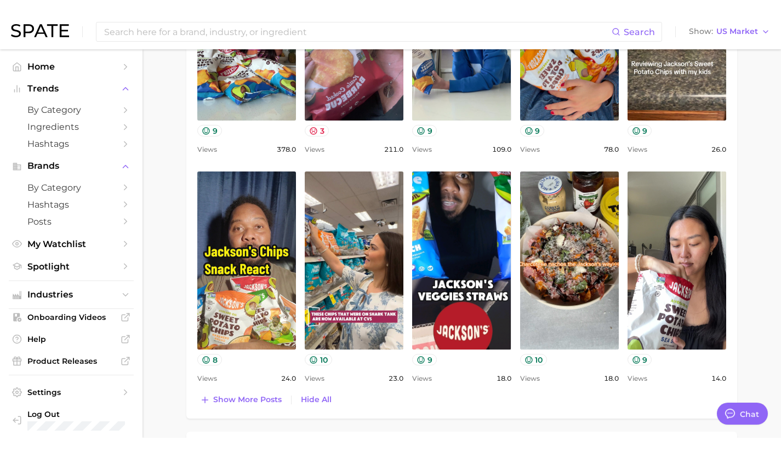
scroll to position [624, 0]
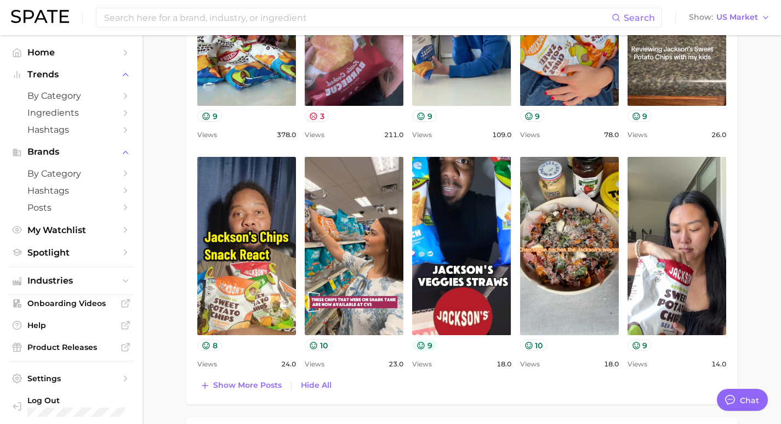
click at [423, 343] on icon at bounding box center [421, 344] width 7 height 7
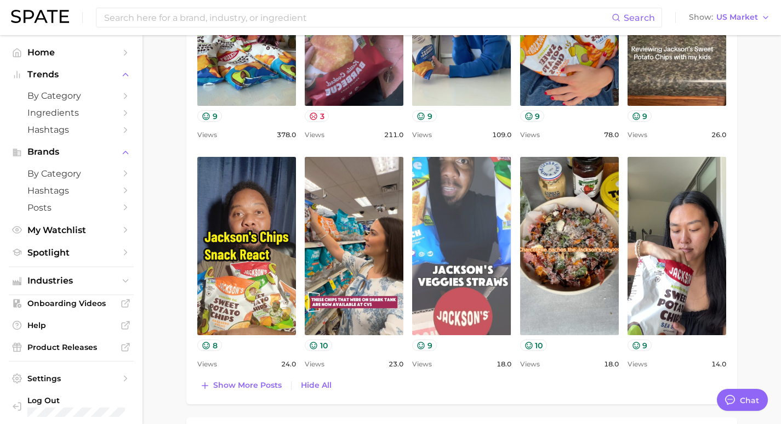
click at [482, 197] on link "view post on TikTok" at bounding box center [461, 246] width 99 height 178
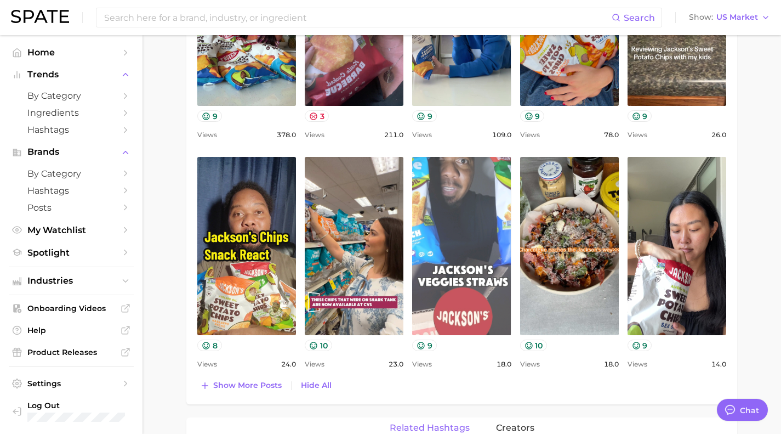
type textarea "x"
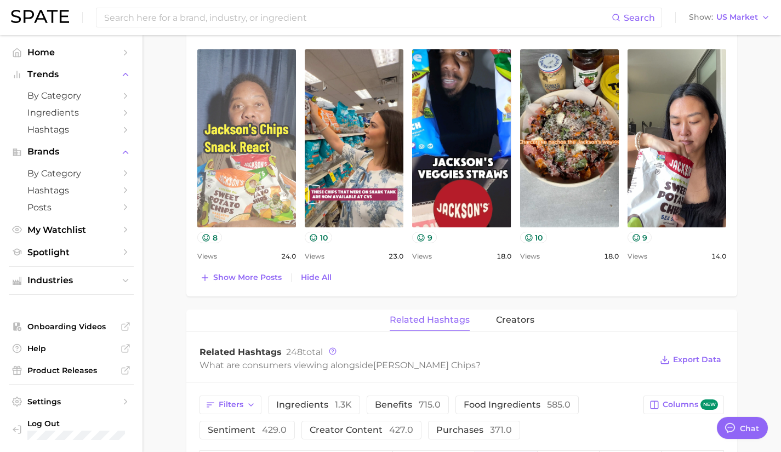
scroll to position [732, 0]
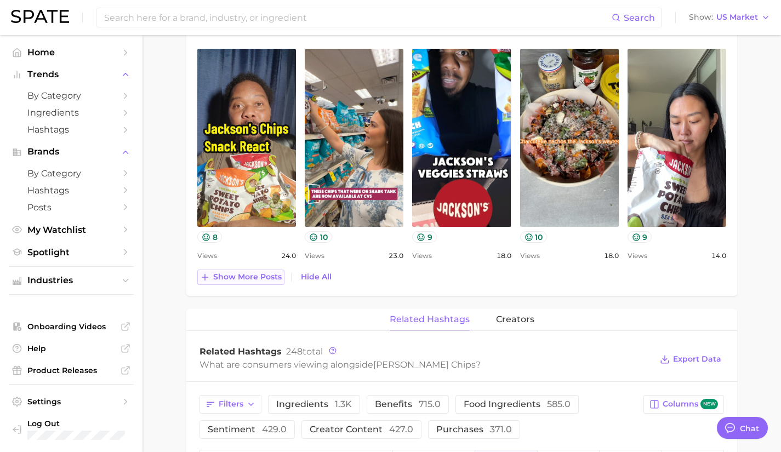
click at [249, 274] on span "Show more posts" at bounding box center [247, 276] width 69 height 9
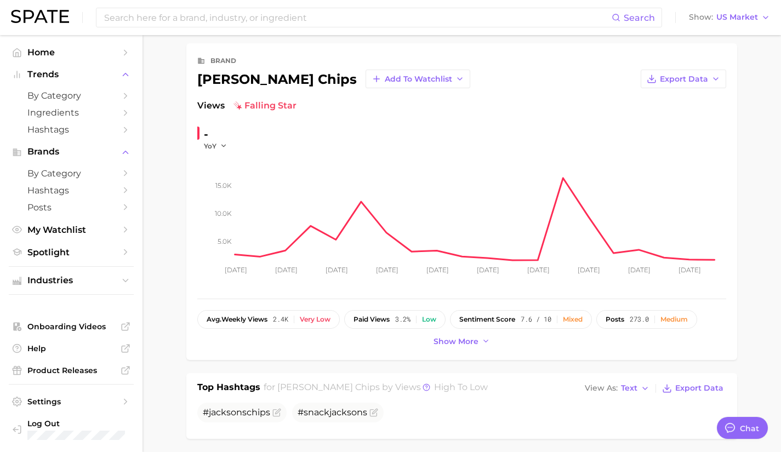
scroll to position [43, 0]
click at [84, 55] on span "Home" at bounding box center [71, 52] width 88 height 10
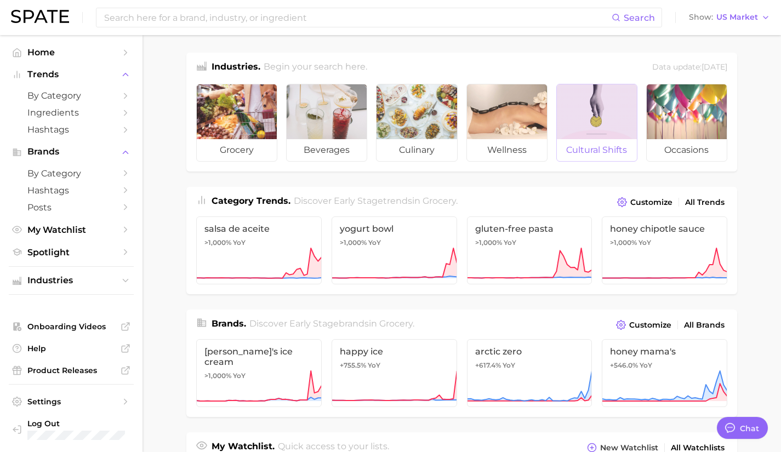
click at [602, 138] on div at bounding box center [597, 111] width 80 height 55
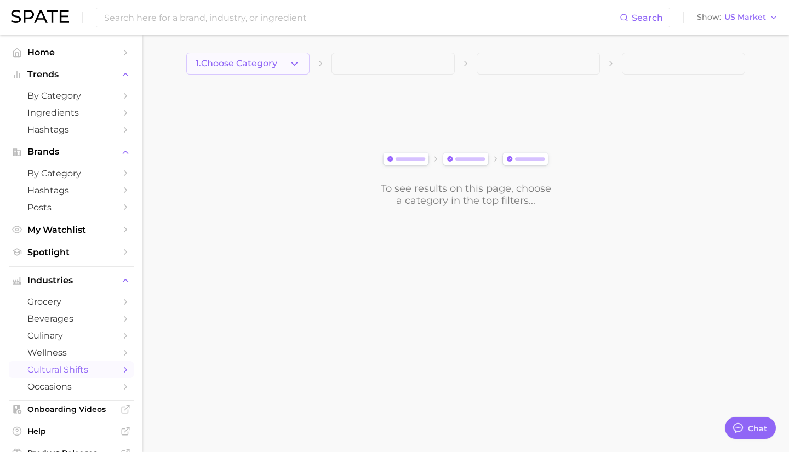
click at [267, 69] on button "1. Choose Category" at bounding box center [247, 64] width 123 height 22
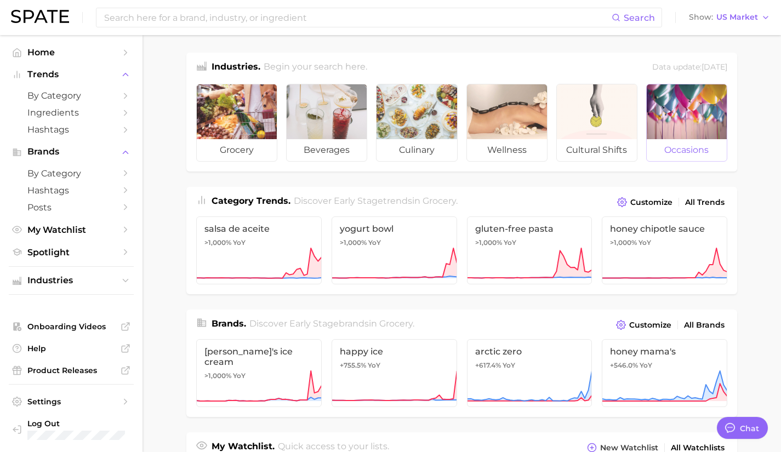
click at [695, 105] on div at bounding box center [687, 111] width 80 height 55
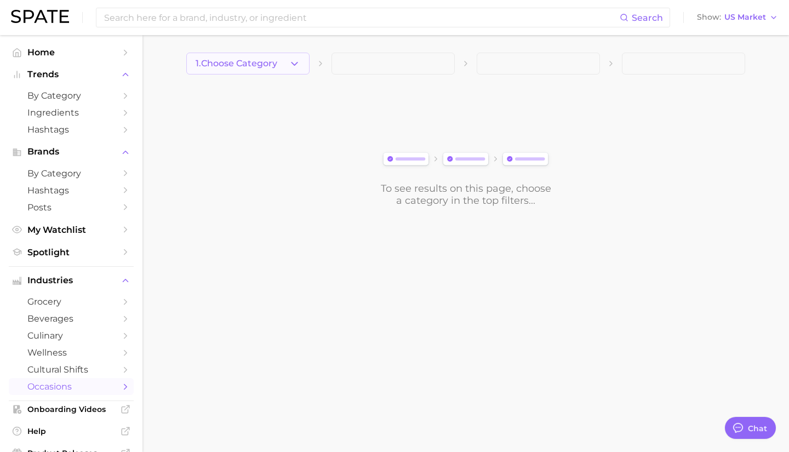
click at [266, 61] on span "1. Choose Category" at bounding box center [237, 64] width 82 height 10
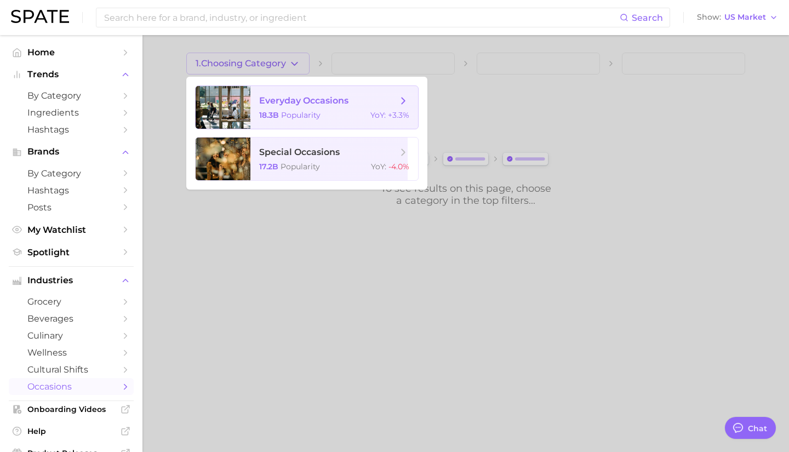
click at [268, 113] on span "18.3b" at bounding box center [269, 115] width 20 height 10
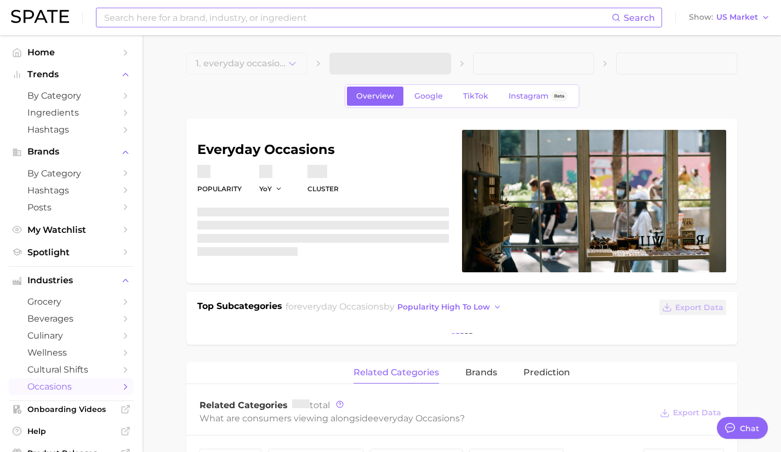
type textarea "x"
